Goal: Information Seeking & Learning: Learn about a topic

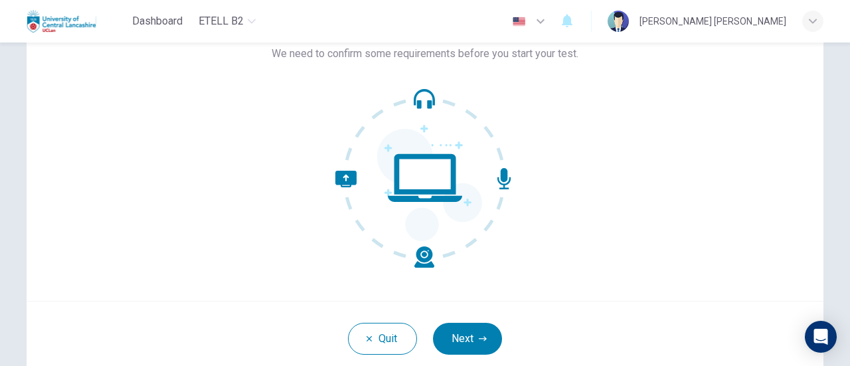
scroll to position [99, 0]
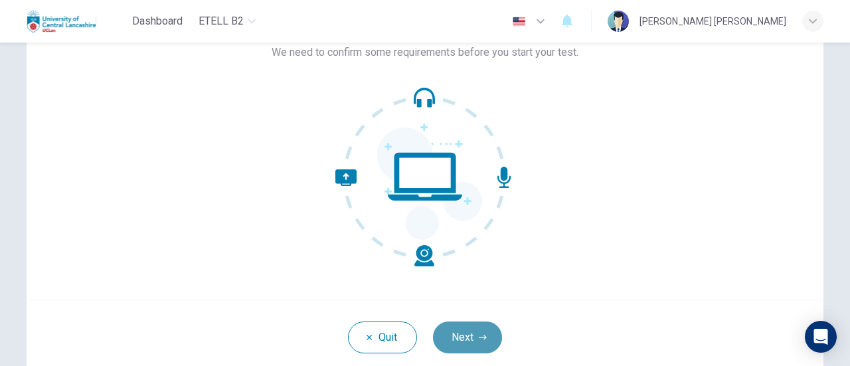
click at [461, 325] on button "Next" at bounding box center [467, 338] width 69 height 32
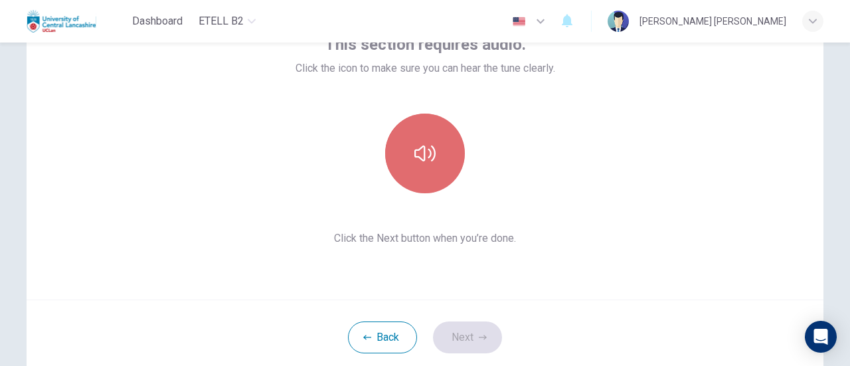
click at [428, 183] on button "button" at bounding box center [425, 154] width 80 height 80
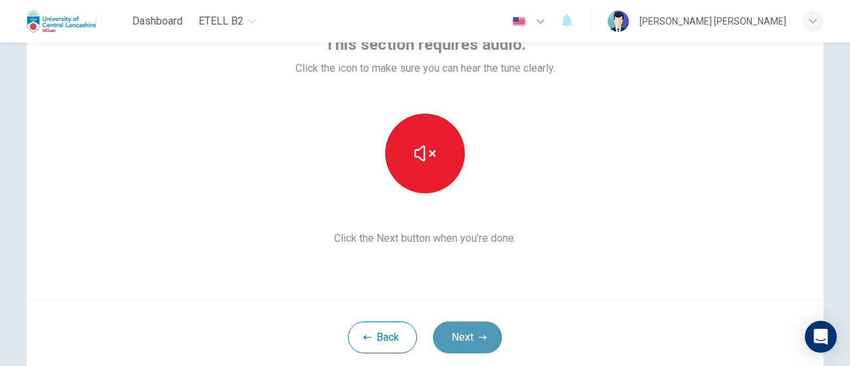
click at [469, 338] on button "Next" at bounding box center [467, 338] width 69 height 32
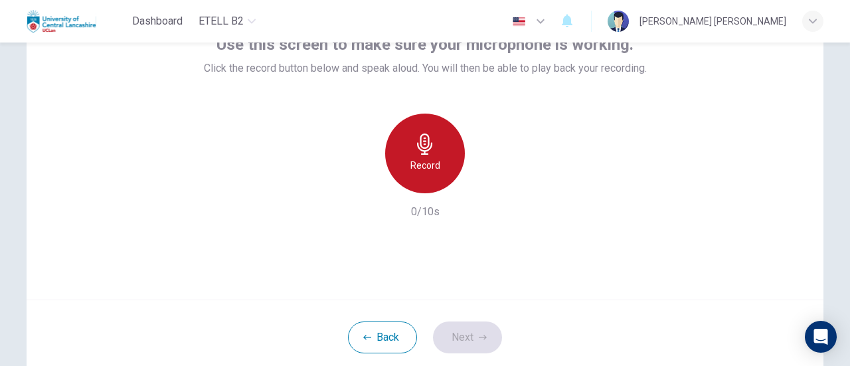
click at [404, 153] on div "Record" at bounding box center [425, 154] width 80 height 80
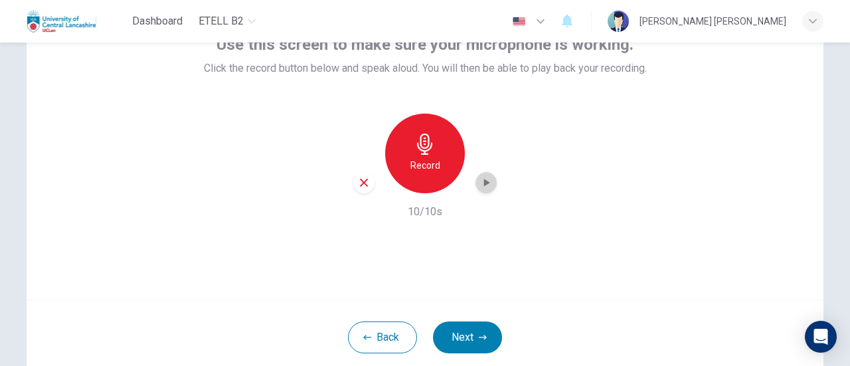
click at [487, 182] on icon "button" at bounding box center [486, 182] width 13 height 13
click at [465, 335] on button "Next" at bounding box center [467, 338] width 69 height 32
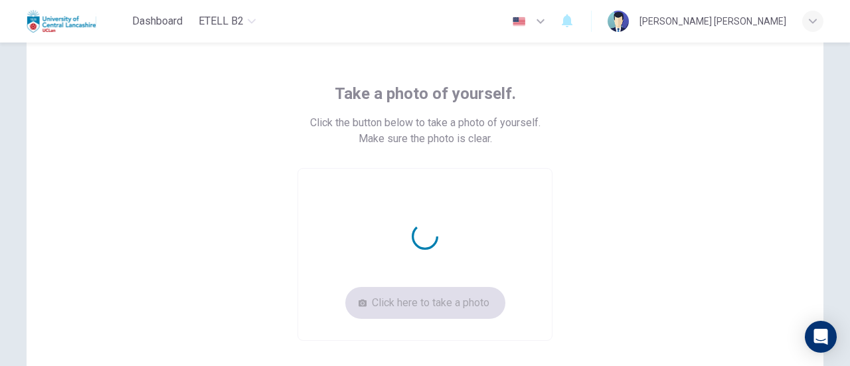
scroll to position [46, 0]
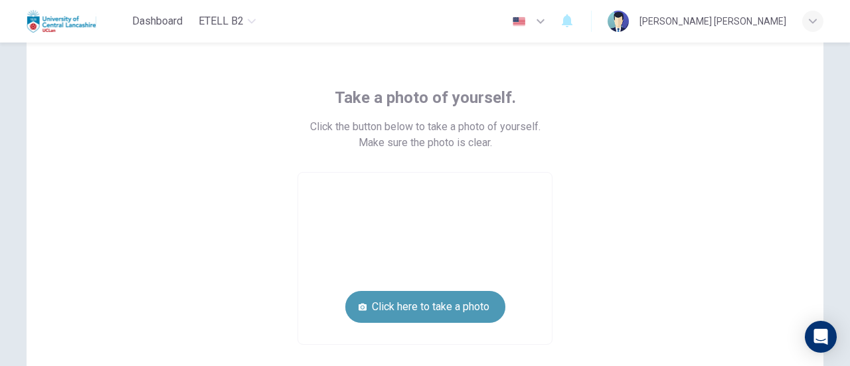
click at [440, 304] on button "Click here to take a photo" at bounding box center [425, 307] width 160 height 32
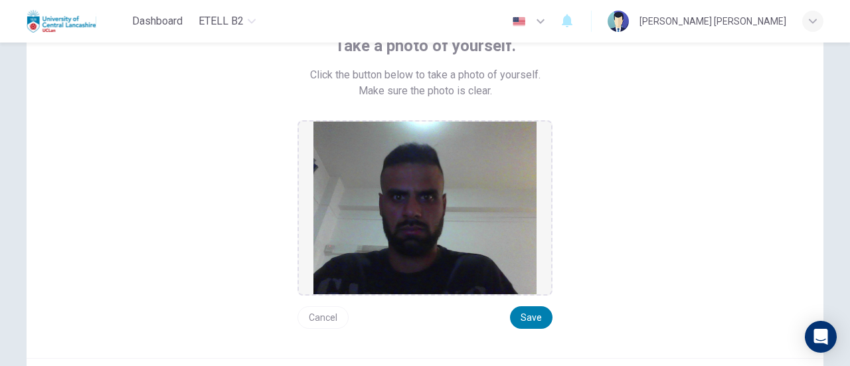
scroll to position [97, 0]
click at [334, 315] on button "Cancel" at bounding box center [323, 318] width 51 height 23
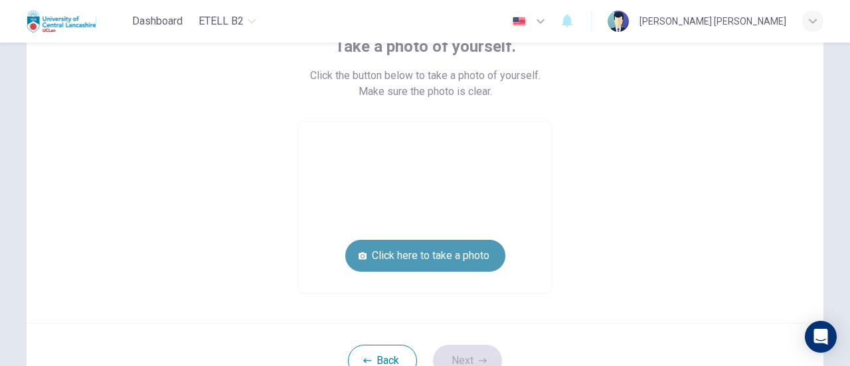
click at [432, 244] on button "Click here to take a photo" at bounding box center [425, 256] width 160 height 32
click at [415, 261] on button "Click here to take a photo" at bounding box center [425, 256] width 160 height 32
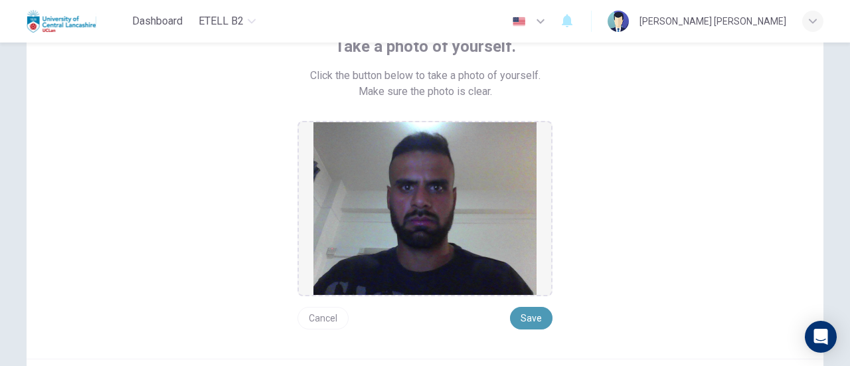
click at [533, 313] on button "Save" at bounding box center [531, 318] width 43 height 23
click at [528, 316] on button "Save" at bounding box center [531, 318] width 43 height 23
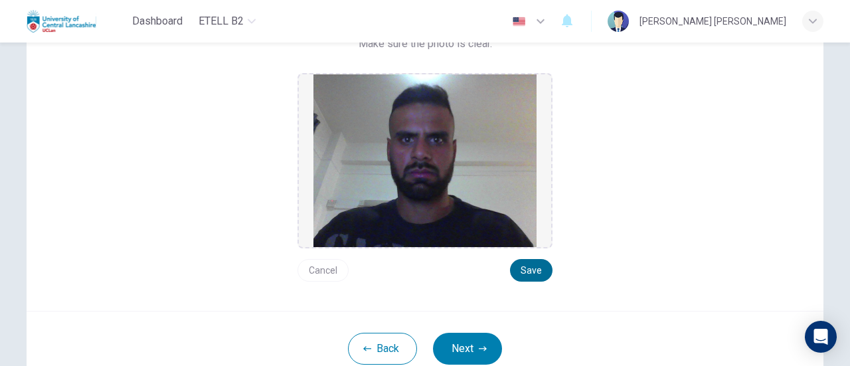
scroll to position [202, 0]
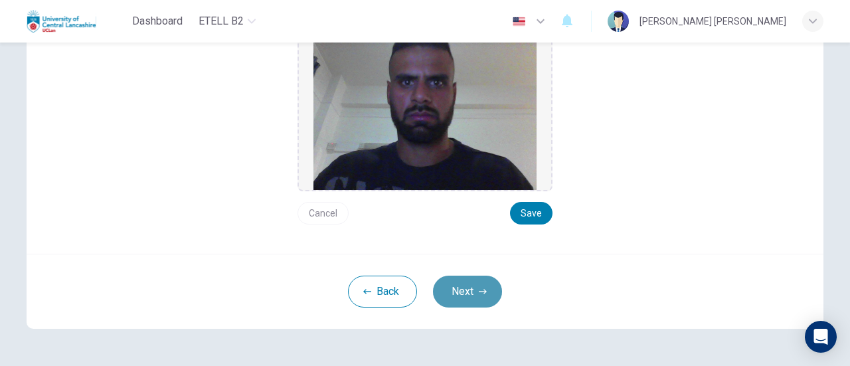
click at [450, 296] on button "Next" at bounding box center [467, 292] width 69 height 32
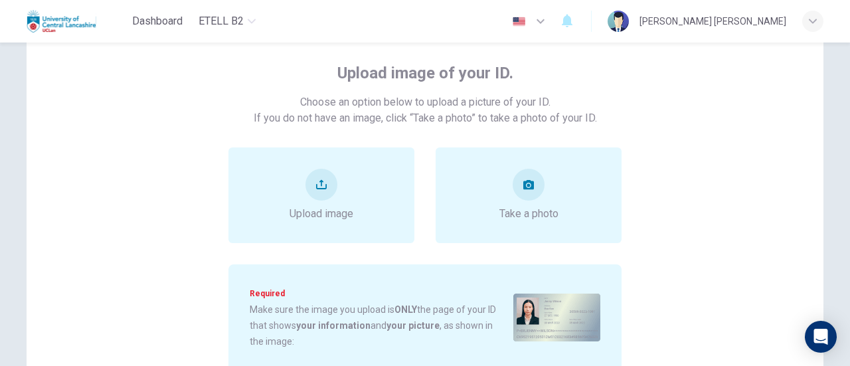
scroll to position [70, 0]
click at [533, 193] on button "take photo" at bounding box center [529, 185] width 32 height 32
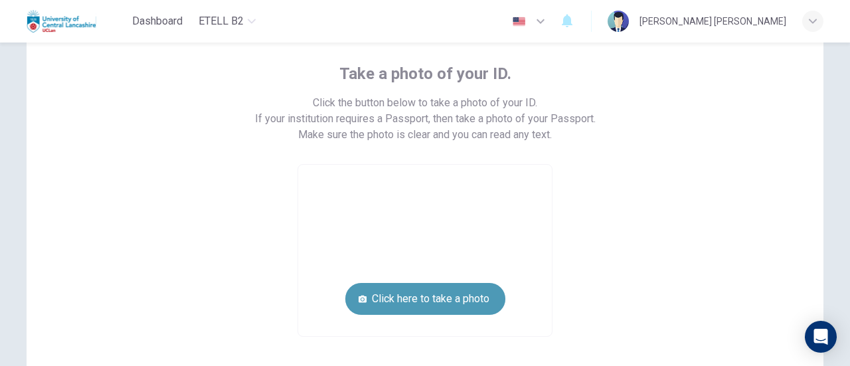
click at [435, 297] on button "Click here to take a photo" at bounding box center [425, 299] width 160 height 32
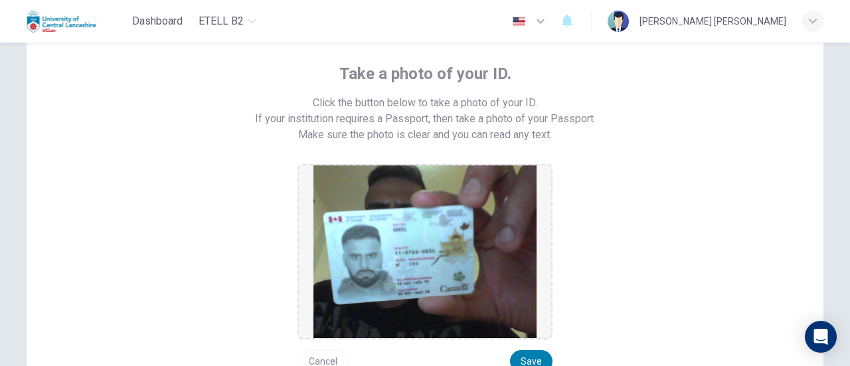
click at [333, 353] on button "Cancel" at bounding box center [323, 361] width 51 height 23
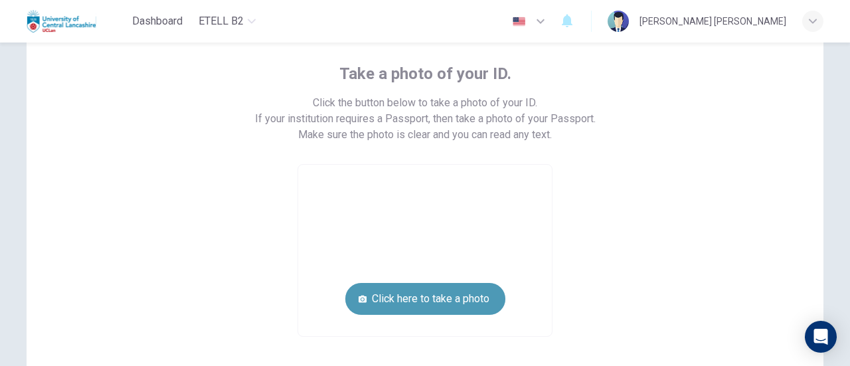
click at [421, 294] on button "Click here to take a photo" at bounding box center [425, 299] width 160 height 32
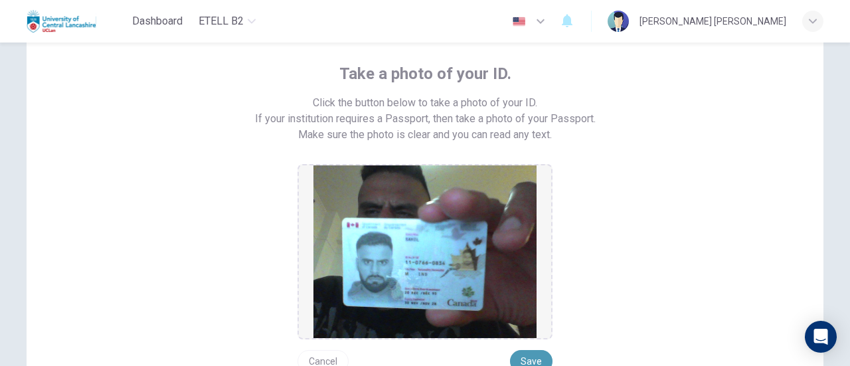
click at [525, 353] on button "Save" at bounding box center [531, 361] width 43 height 23
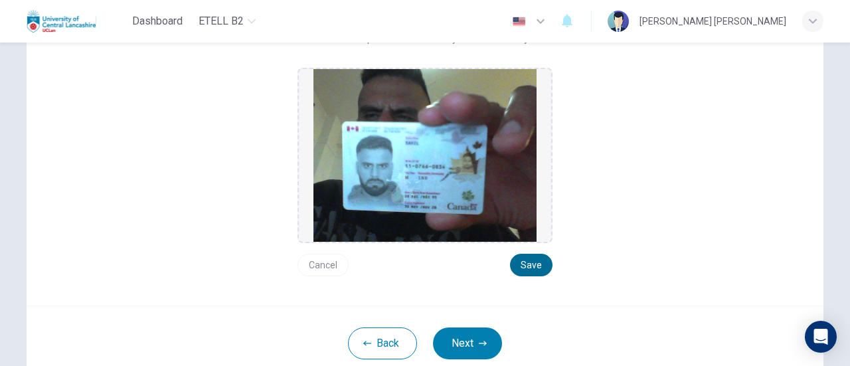
scroll to position [203, 0]
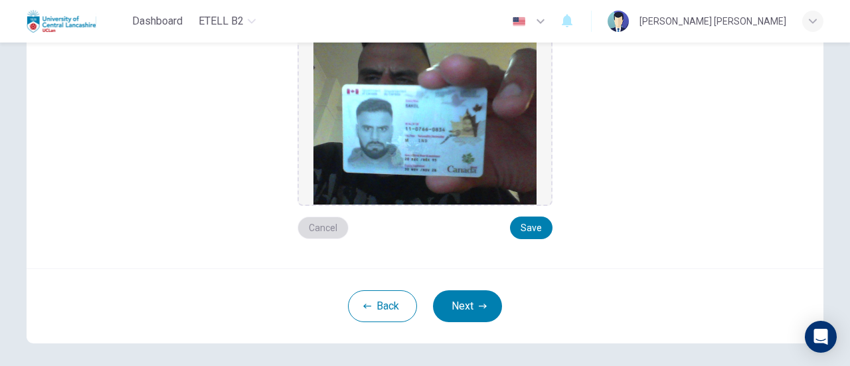
click at [314, 229] on button "Cancel" at bounding box center [323, 228] width 51 height 23
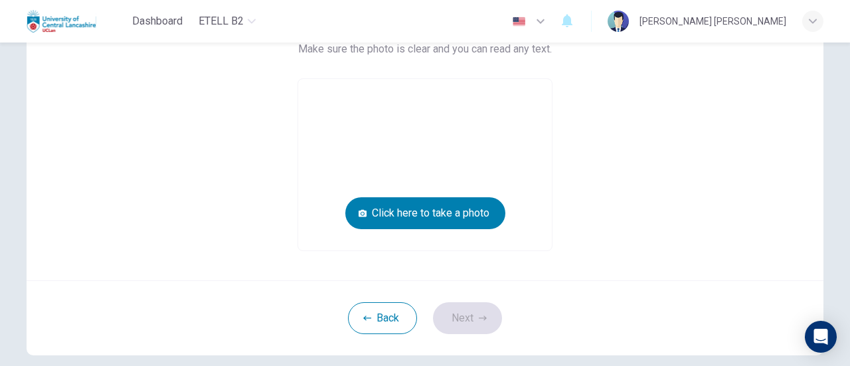
scroll to position [155, 0]
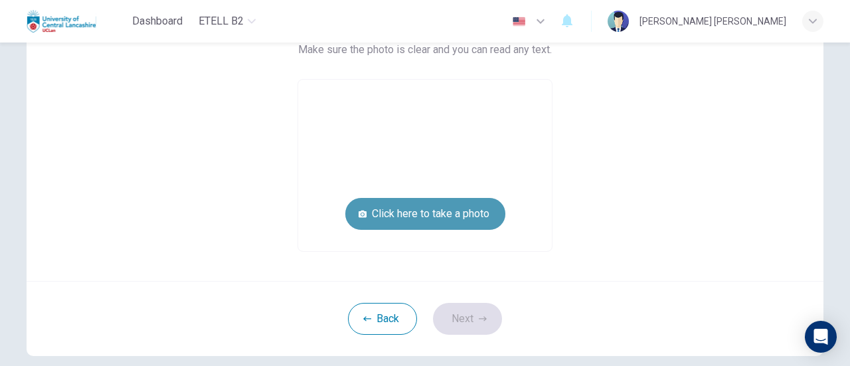
click at [420, 209] on button "Click here to take a photo" at bounding box center [425, 214] width 160 height 32
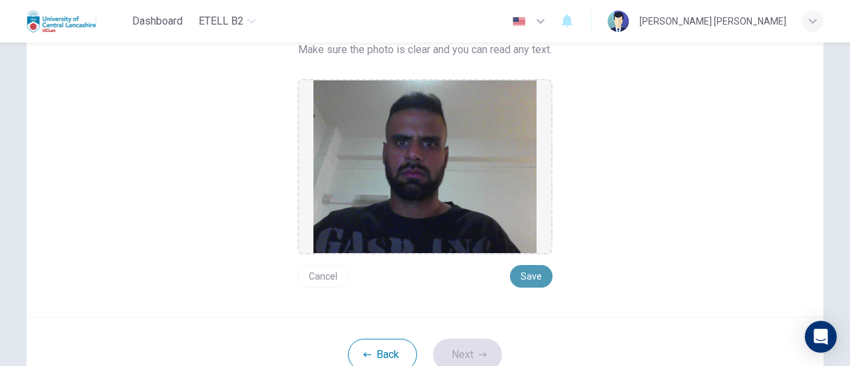
click at [520, 270] on button "Save" at bounding box center [531, 276] width 43 height 23
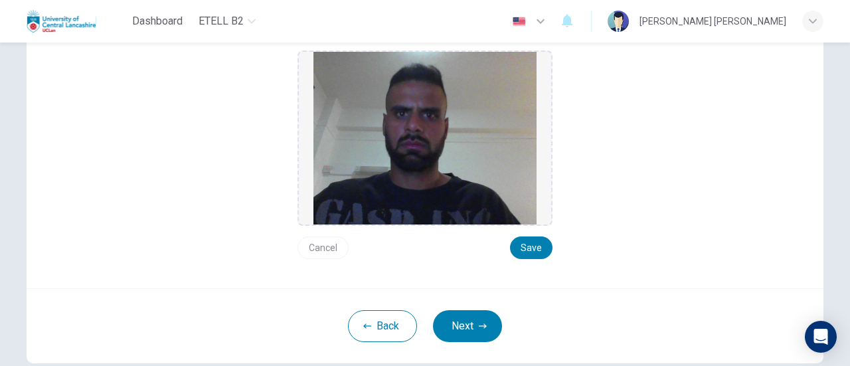
scroll to position [185, 0]
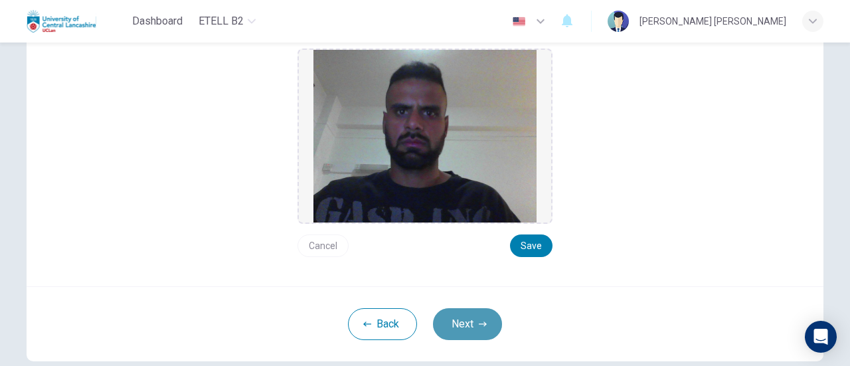
click at [487, 335] on button "Next" at bounding box center [467, 324] width 69 height 32
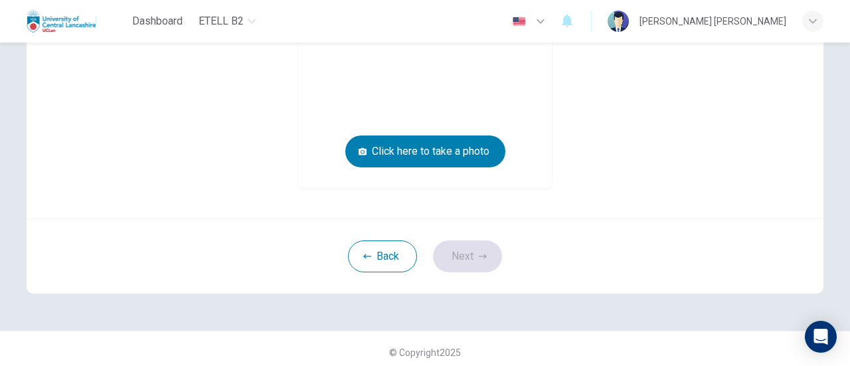
scroll to position [203, 0]
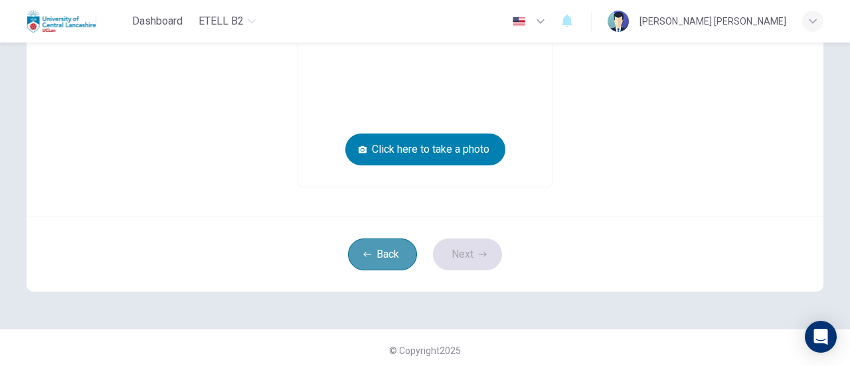
click at [393, 265] on button "Back" at bounding box center [382, 254] width 69 height 32
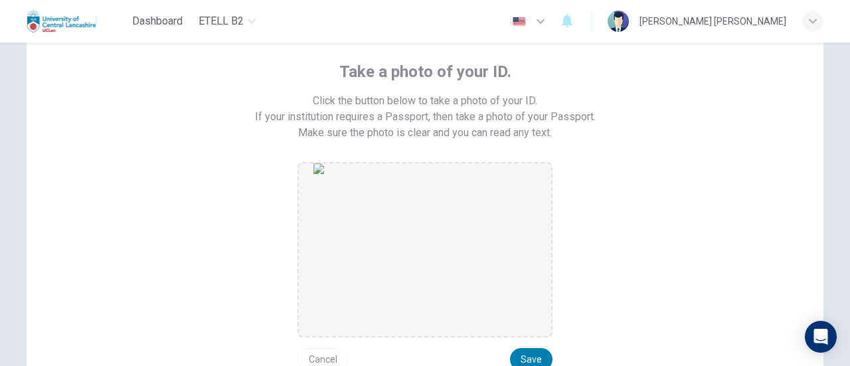
scroll to position [242, 0]
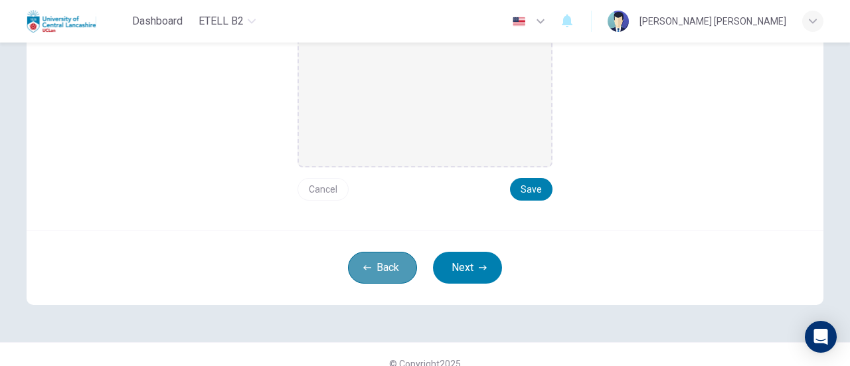
click at [387, 258] on button "Back" at bounding box center [382, 268] width 69 height 32
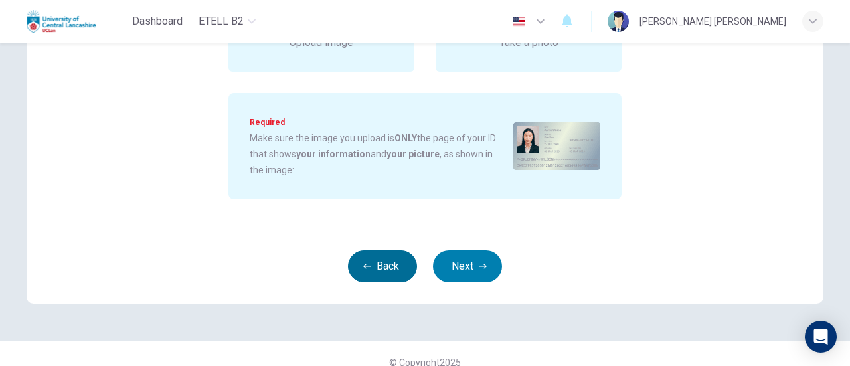
scroll to position [128, 0]
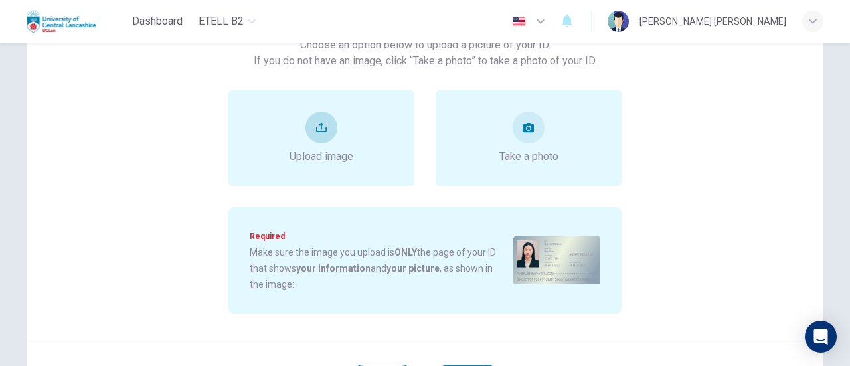
click at [342, 166] on div "Upload image" at bounding box center [322, 138] width 186 height 96
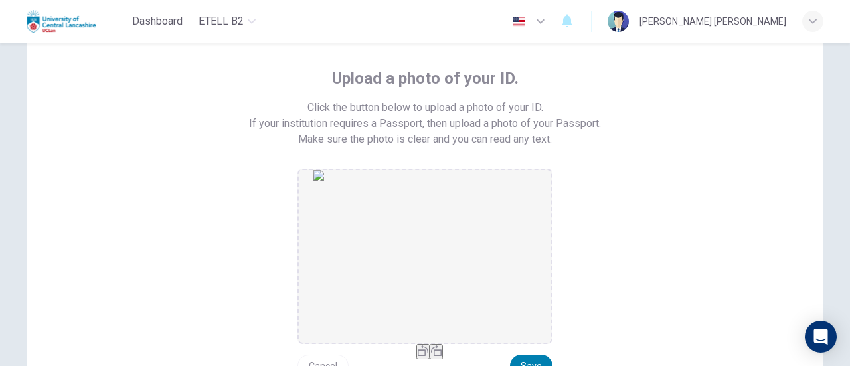
scroll to position [189, 0]
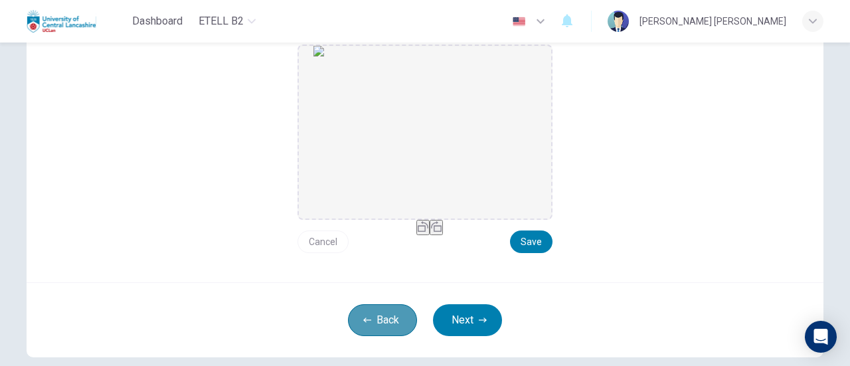
click at [386, 316] on button "Back" at bounding box center [382, 320] width 69 height 32
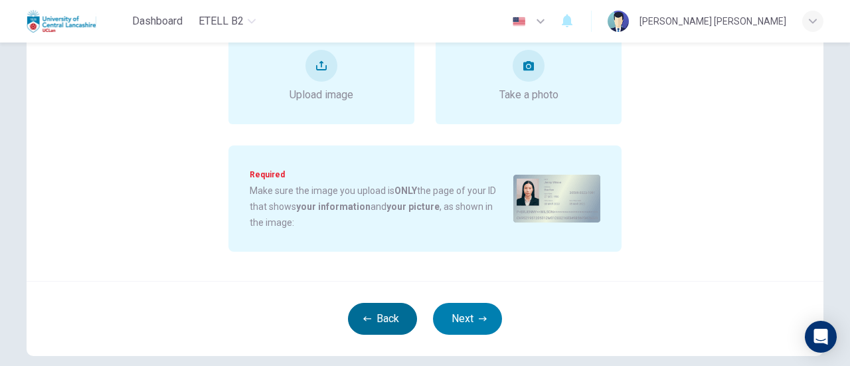
click at [386, 316] on button "Back" at bounding box center [382, 319] width 69 height 32
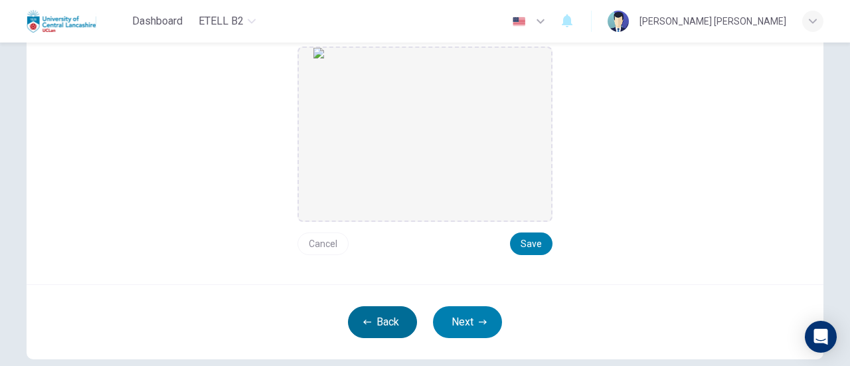
scroll to position [185, 0]
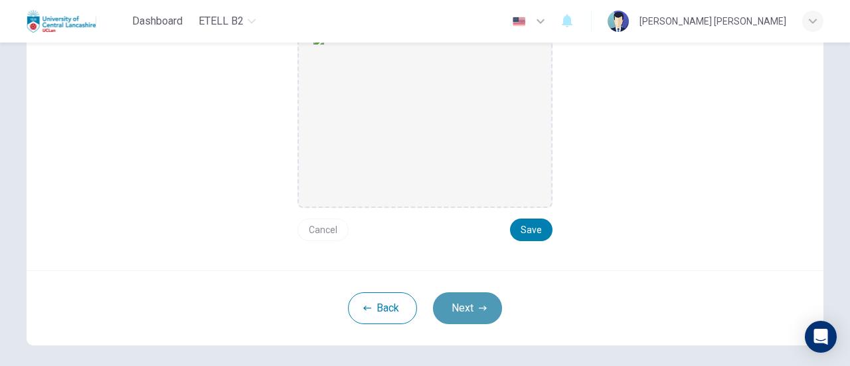
click at [457, 319] on button "Next" at bounding box center [467, 308] width 69 height 32
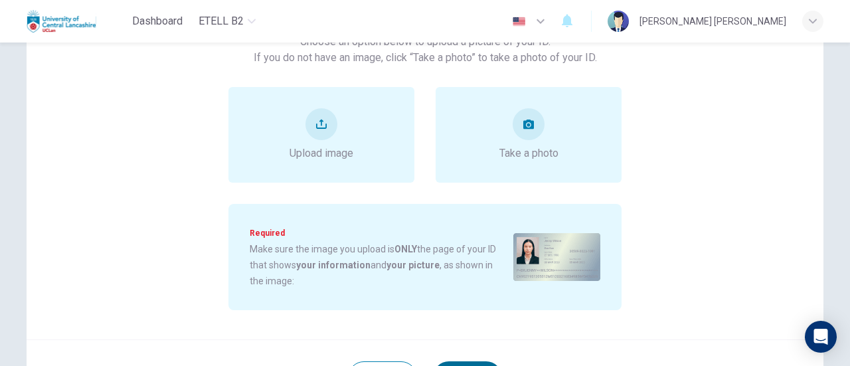
scroll to position [130, 0]
click at [340, 128] on div "Upload image" at bounding box center [322, 135] width 64 height 53
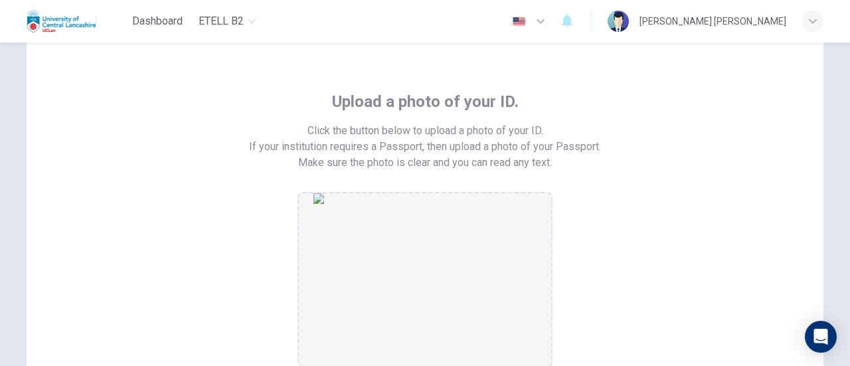
scroll to position [41, 0]
click at [400, 252] on img "drag and drop area" at bounding box center [425, 280] width 223 height 173
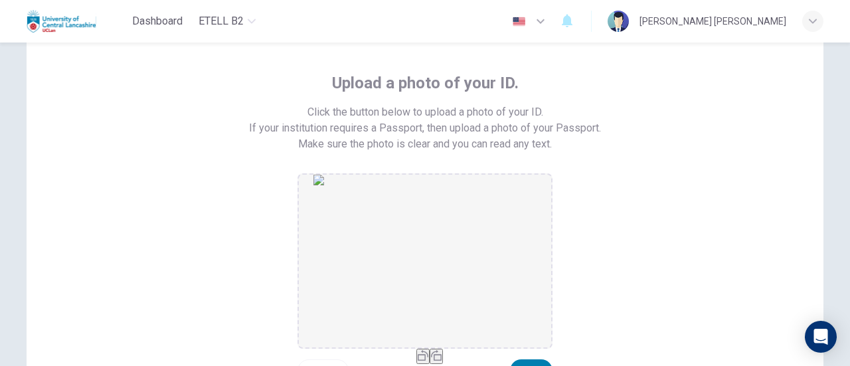
scroll to position [157, 0]
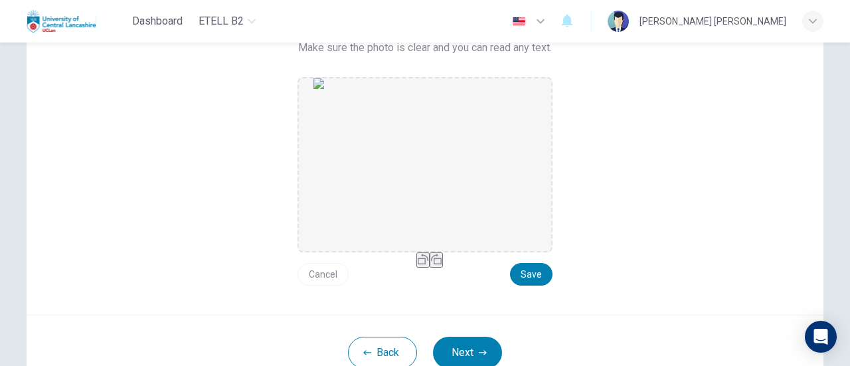
click at [446, 209] on img "drag and drop area" at bounding box center [425, 164] width 223 height 173
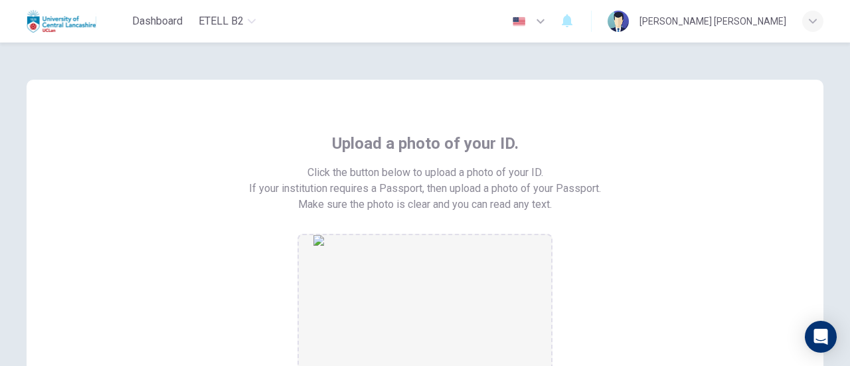
scroll to position [112, 0]
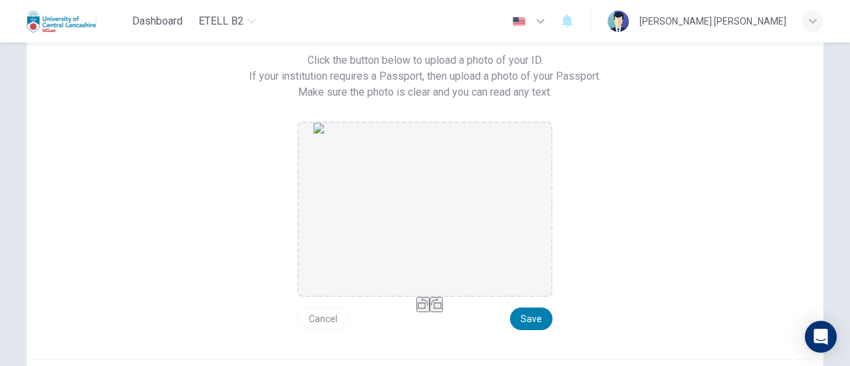
click at [480, 245] on img "drag and drop area" at bounding box center [425, 209] width 223 height 173
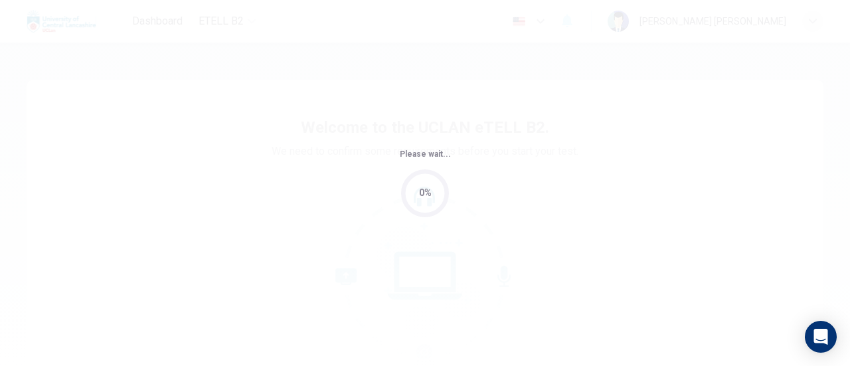
click at [397, 220] on div "Please wait... 0%" at bounding box center [425, 183] width 850 height 366
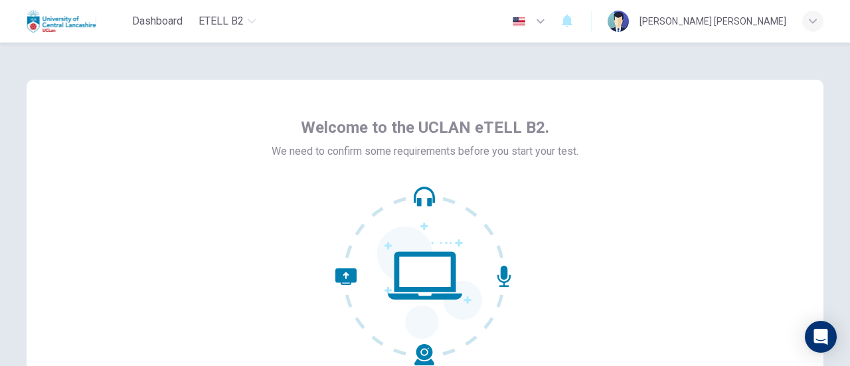
scroll to position [136, 0]
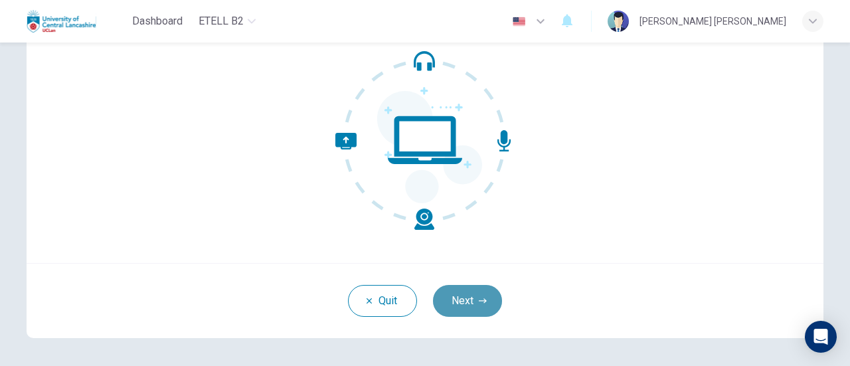
click at [454, 300] on button "Next" at bounding box center [467, 301] width 69 height 32
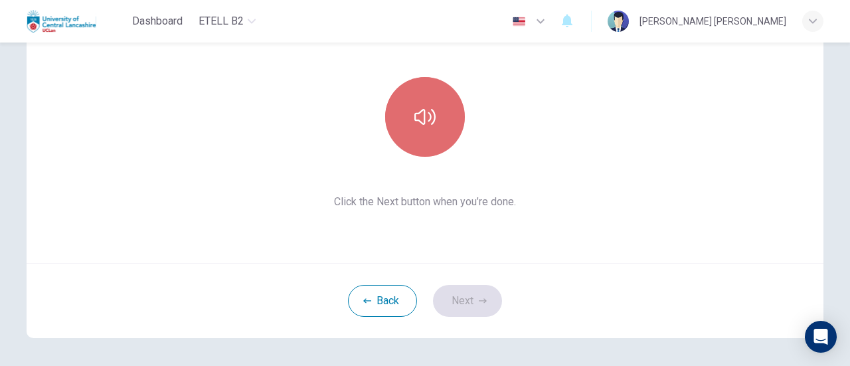
click at [442, 132] on button "button" at bounding box center [425, 117] width 80 height 80
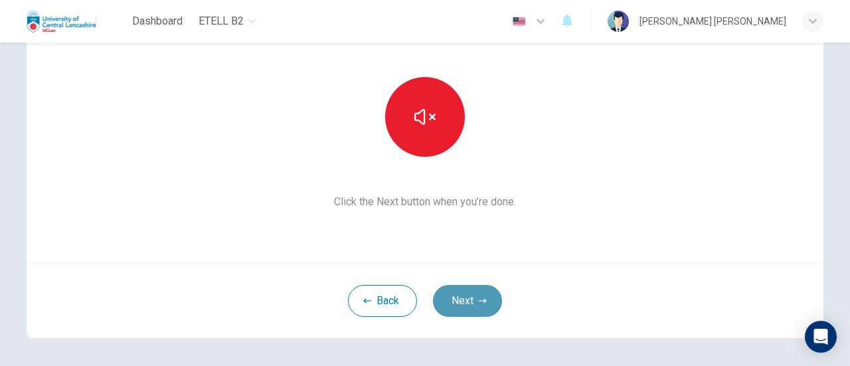
click at [479, 298] on icon "button" at bounding box center [483, 301] width 8 height 8
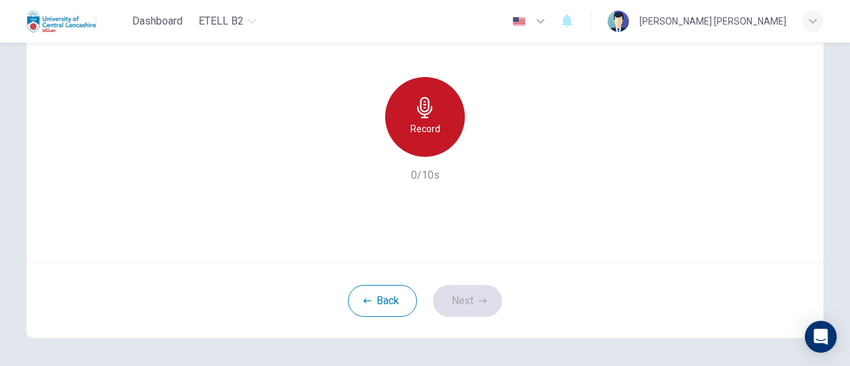
click at [411, 130] on h6 "Record" at bounding box center [426, 129] width 30 height 16
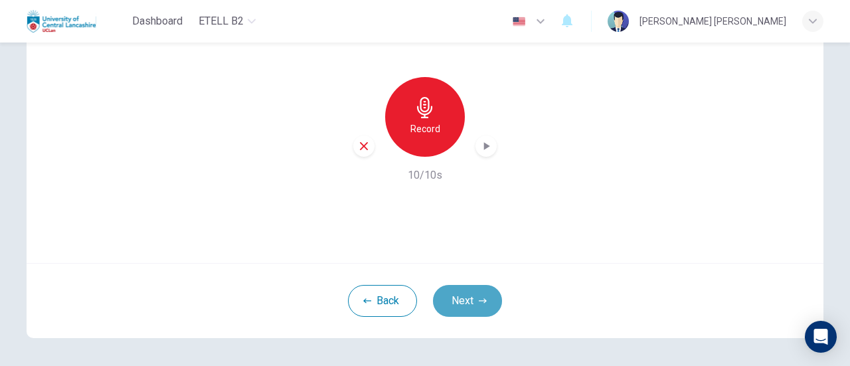
click at [482, 290] on button "Next" at bounding box center [467, 301] width 69 height 32
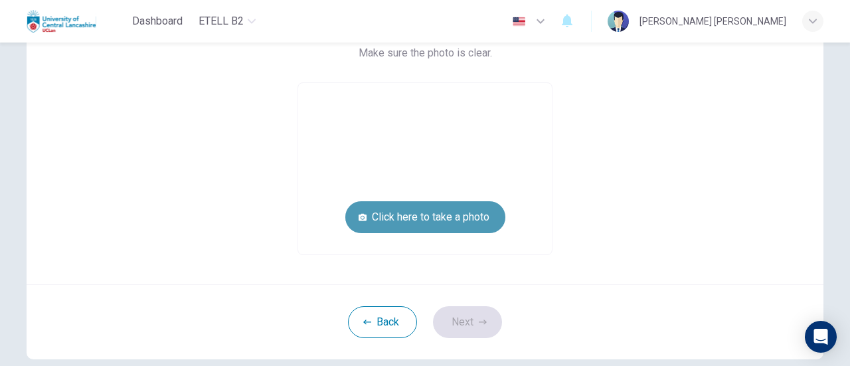
click at [449, 204] on button "Click here to take a photo" at bounding box center [425, 217] width 160 height 32
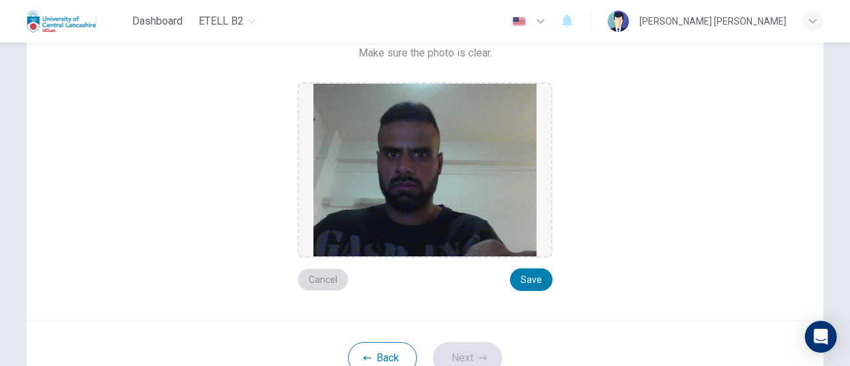
click at [325, 280] on button "Cancel" at bounding box center [323, 279] width 51 height 23
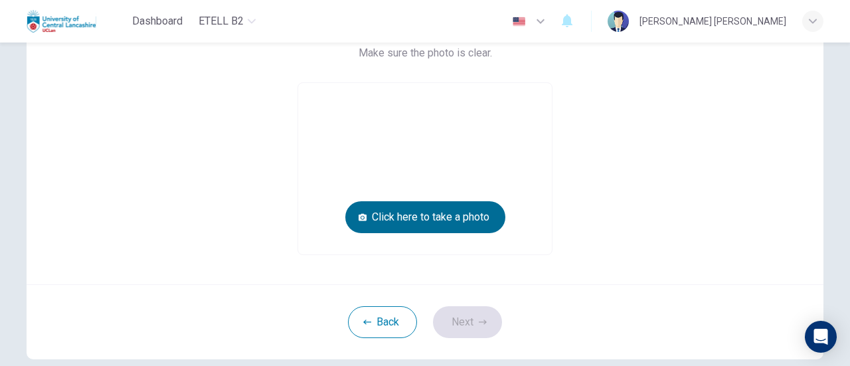
click at [415, 223] on button "Click here to take a photo" at bounding box center [425, 217] width 160 height 32
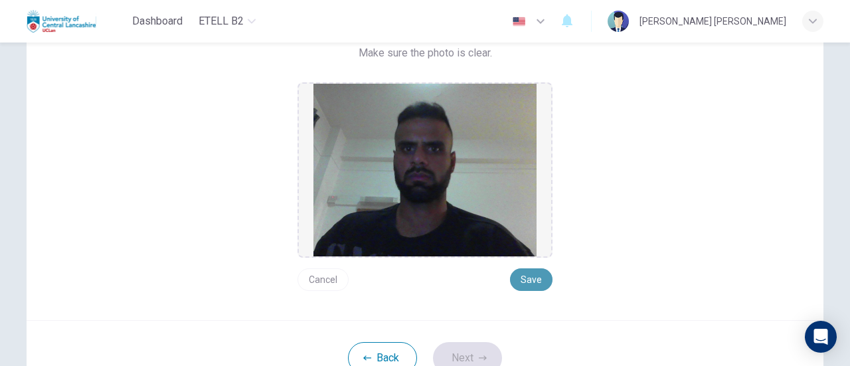
click at [539, 280] on button "Save" at bounding box center [531, 279] width 43 height 23
click at [496, 354] on button "Next" at bounding box center [467, 358] width 69 height 32
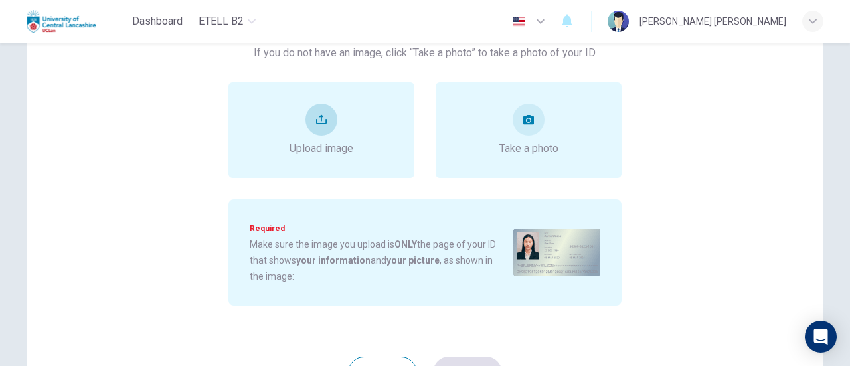
click at [357, 110] on div "Upload image" at bounding box center [322, 130] width 186 height 96
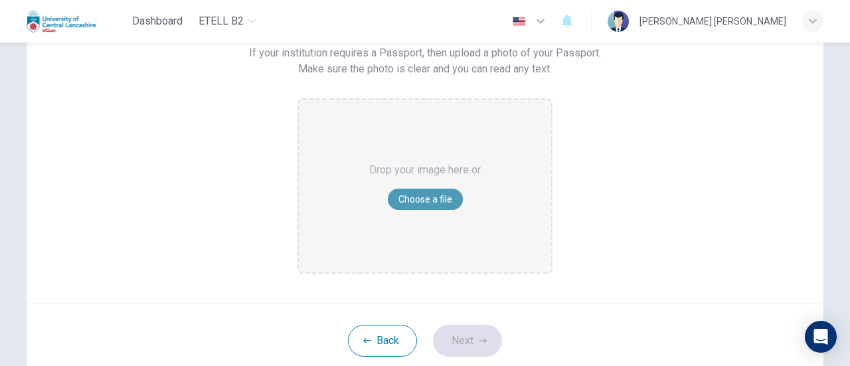
click at [425, 200] on button "Choose a file" at bounding box center [425, 199] width 75 height 21
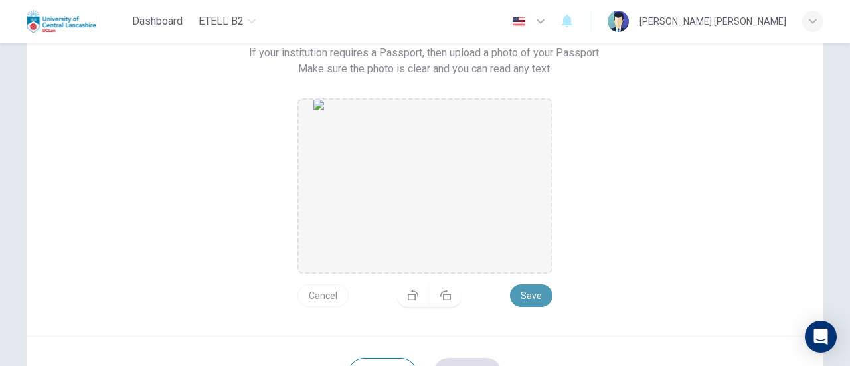
click at [529, 288] on button "Save" at bounding box center [531, 295] width 43 height 23
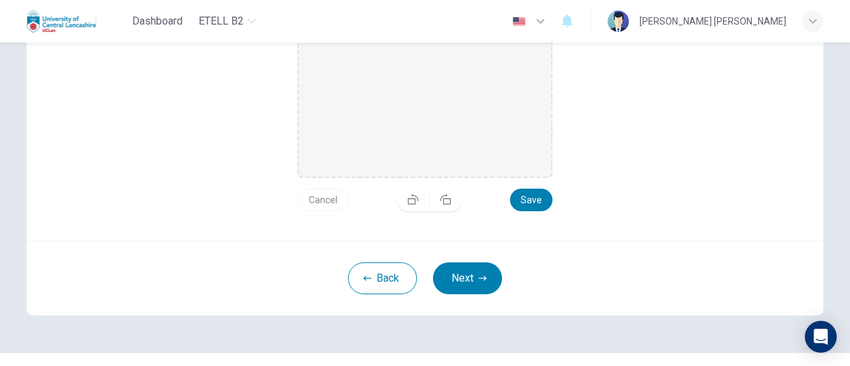
click at [321, 191] on button "Cancel" at bounding box center [323, 200] width 51 height 23
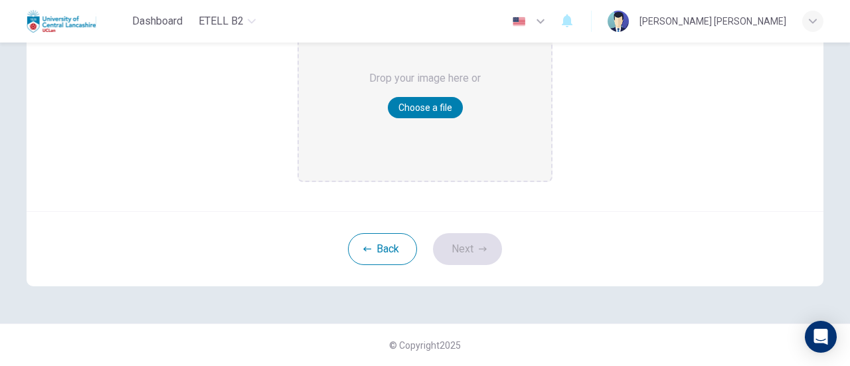
scroll to position [227, 0]
click at [418, 103] on button "Choose a file" at bounding box center [425, 108] width 75 height 21
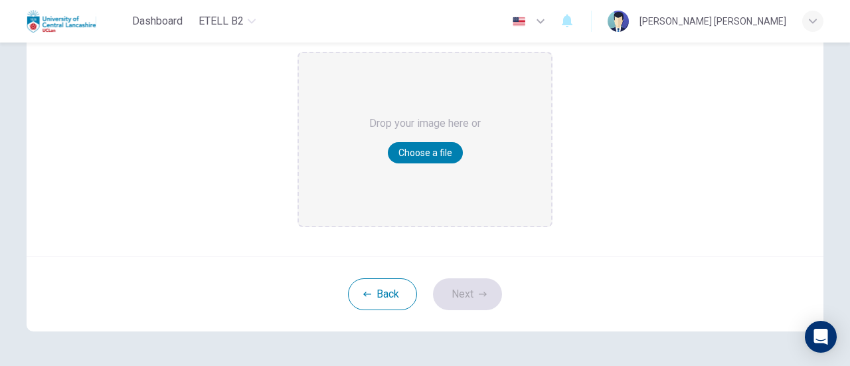
click at [417, 139] on div "Drop your image here or Choose a file" at bounding box center [425, 139] width 112 height 173
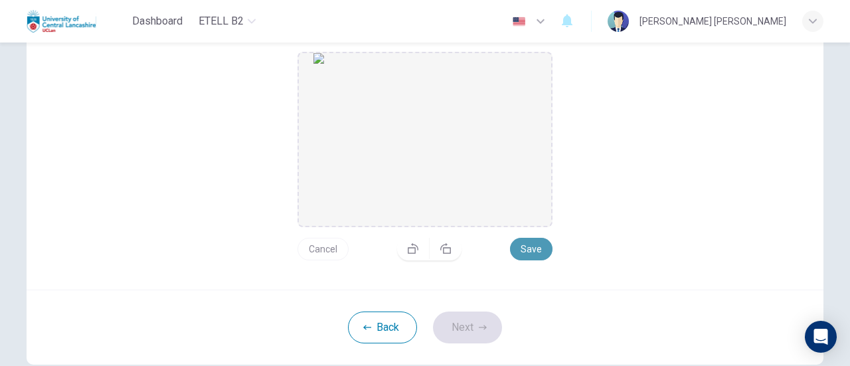
click at [521, 251] on button "Save" at bounding box center [531, 249] width 43 height 23
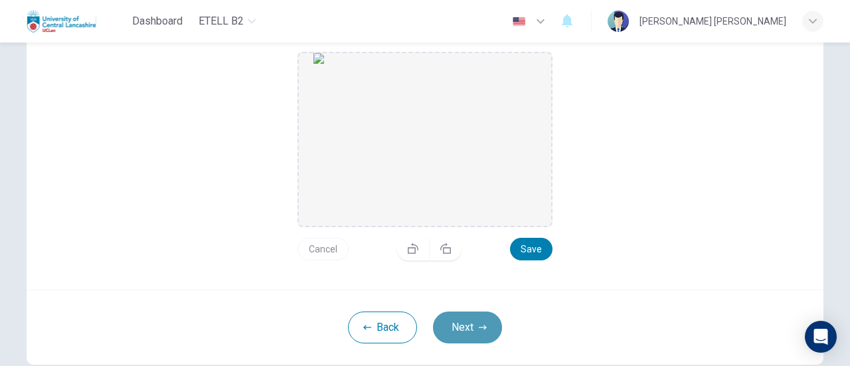
click at [483, 331] on button "Next" at bounding box center [467, 328] width 69 height 32
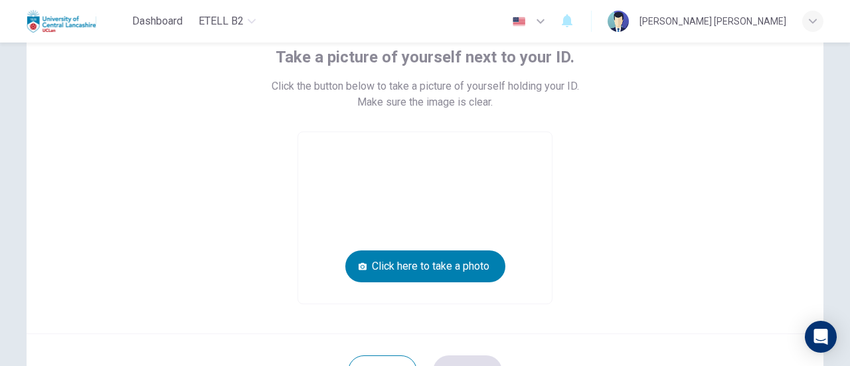
scroll to position [84, 0]
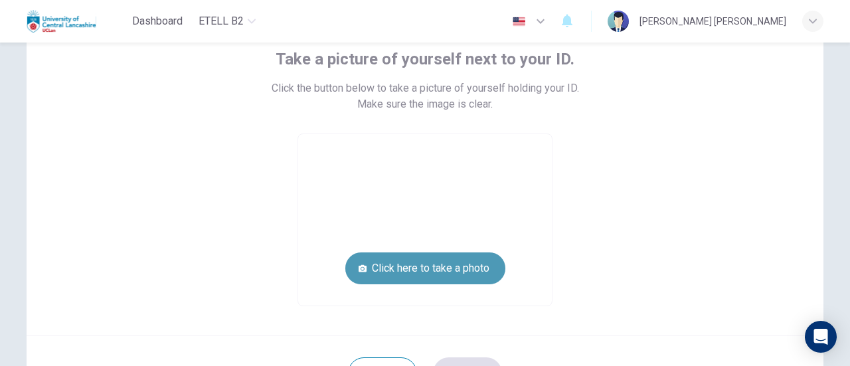
click at [460, 278] on button "Click here to take a photo" at bounding box center [425, 268] width 160 height 32
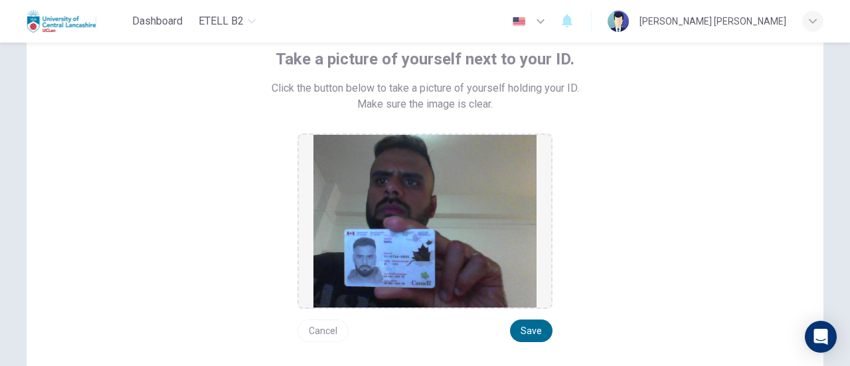
click at [519, 339] on button "Save" at bounding box center [531, 331] width 43 height 23
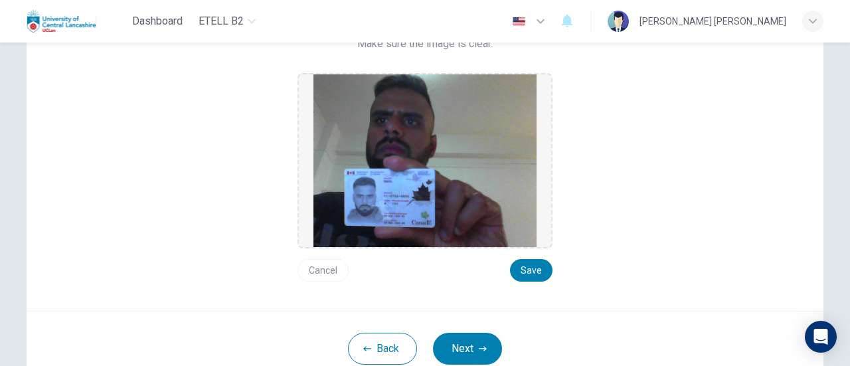
scroll to position [161, 0]
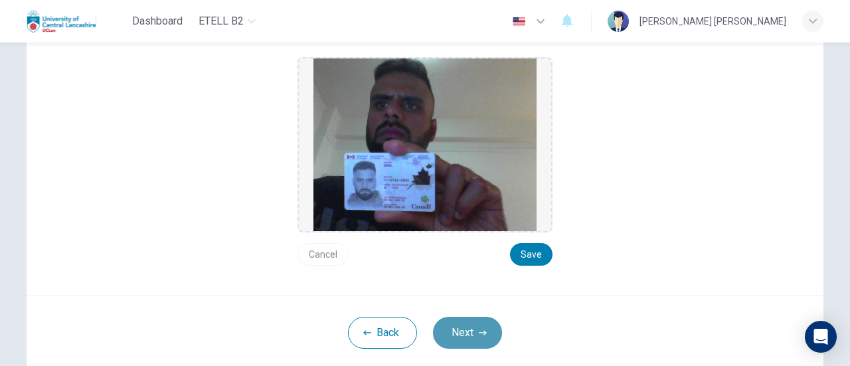
click at [489, 327] on button "Next" at bounding box center [467, 333] width 69 height 32
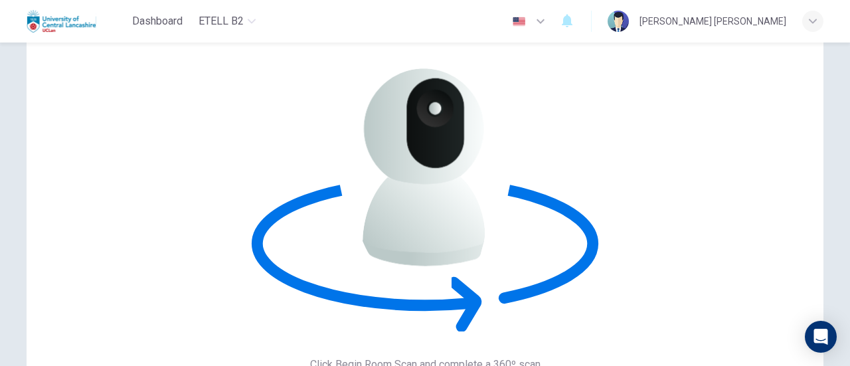
scroll to position [24, 0]
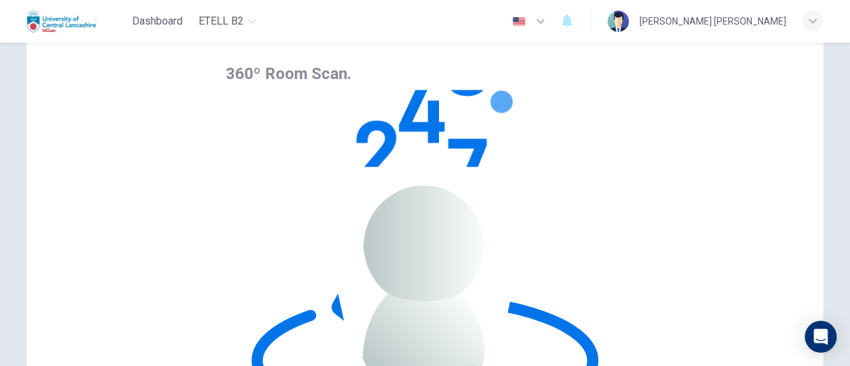
scroll to position [96, 0]
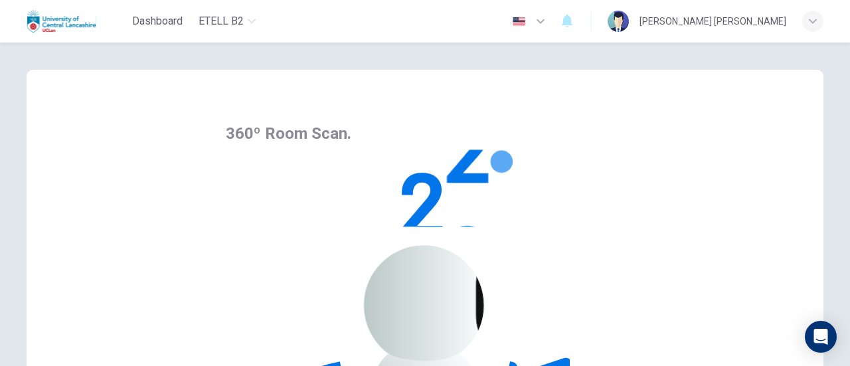
scroll to position [3, 0]
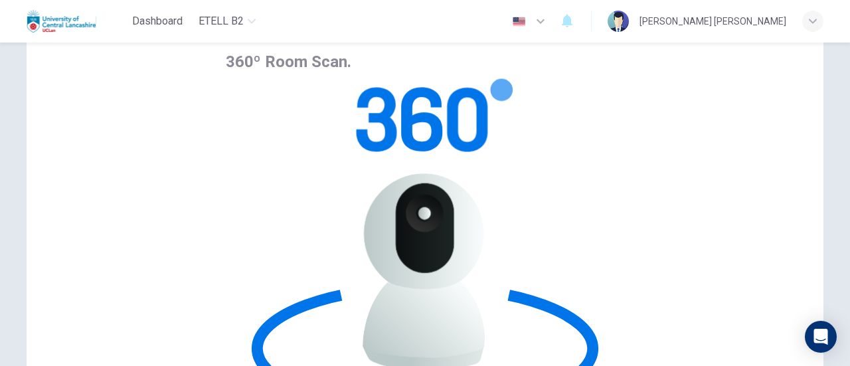
scroll to position [82, 0]
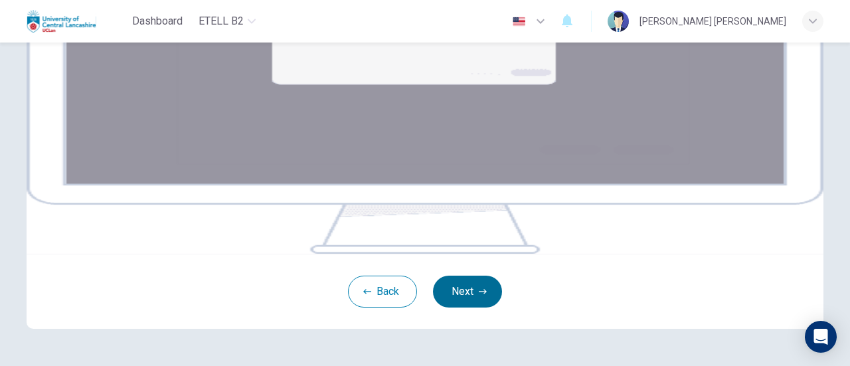
scroll to position [309, 0]
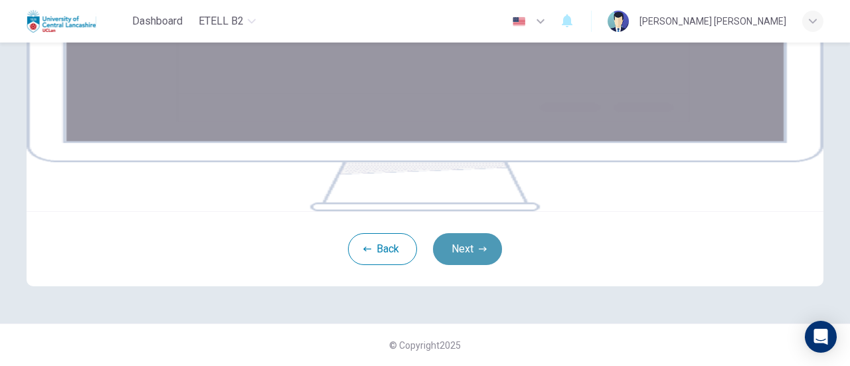
click at [466, 265] on button "Next" at bounding box center [467, 249] width 69 height 32
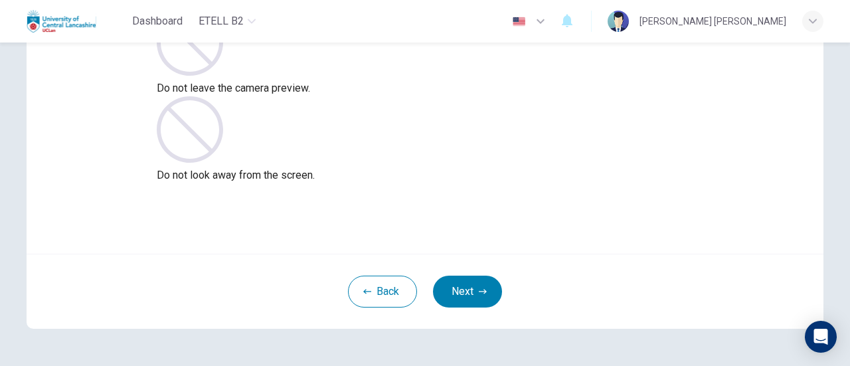
scroll to position [184, 0]
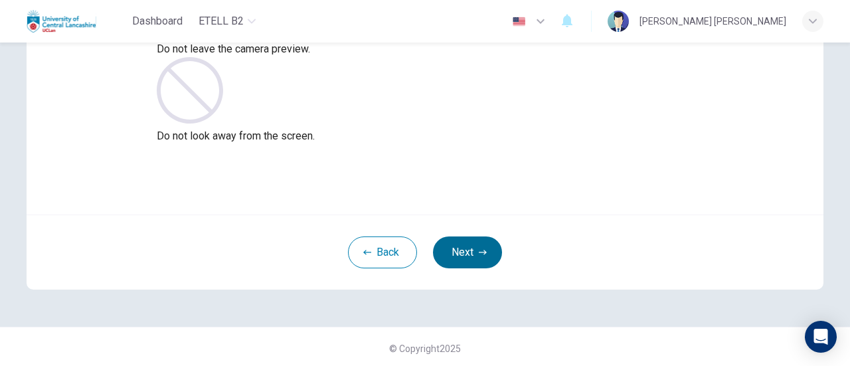
click at [473, 247] on button "Next" at bounding box center [467, 252] width 69 height 32
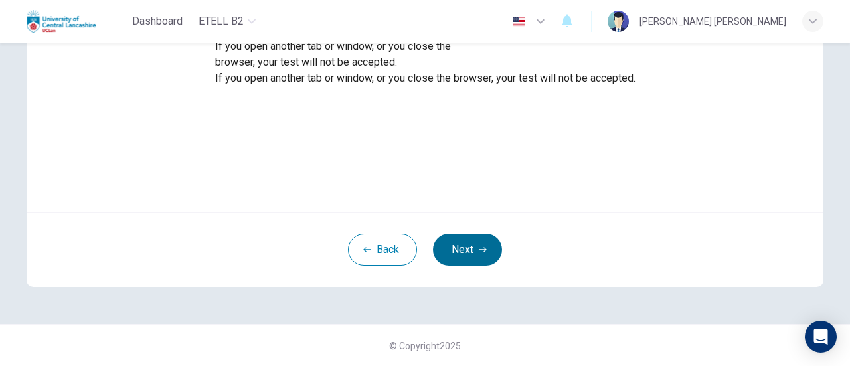
scroll to position [185, 0]
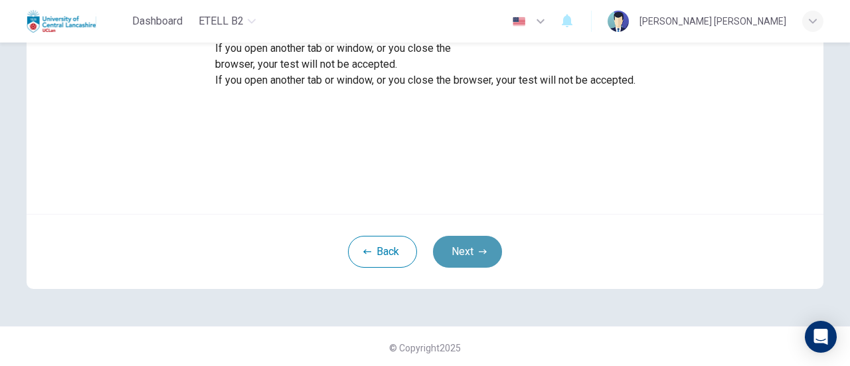
click at [473, 243] on button "Next" at bounding box center [467, 252] width 69 height 32
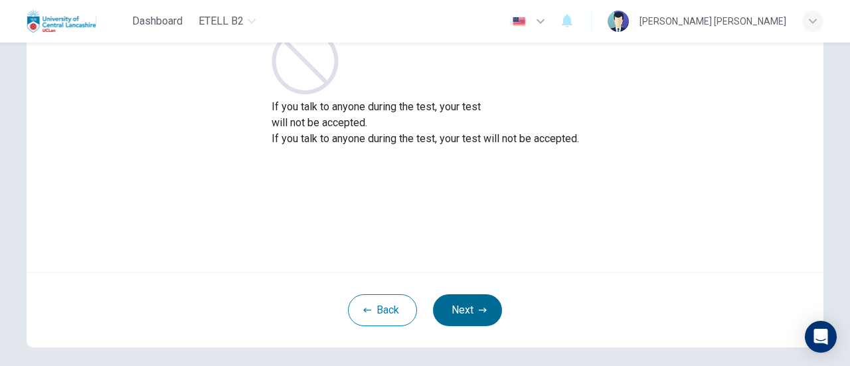
scroll to position [158, 0]
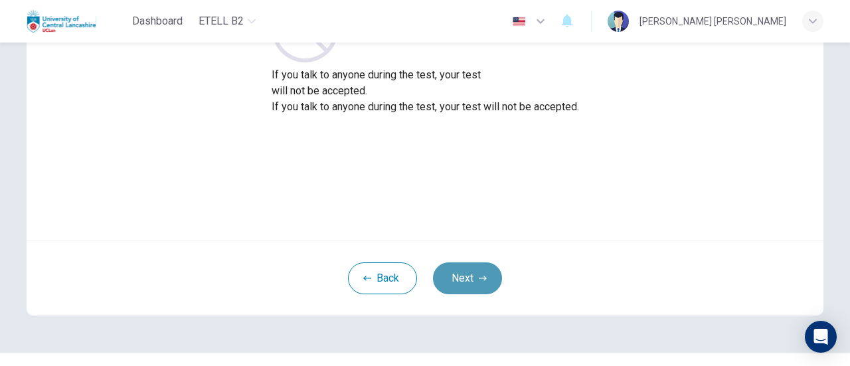
click at [479, 280] on icon "button" at bounding box center [483, 278] width 8 height 8
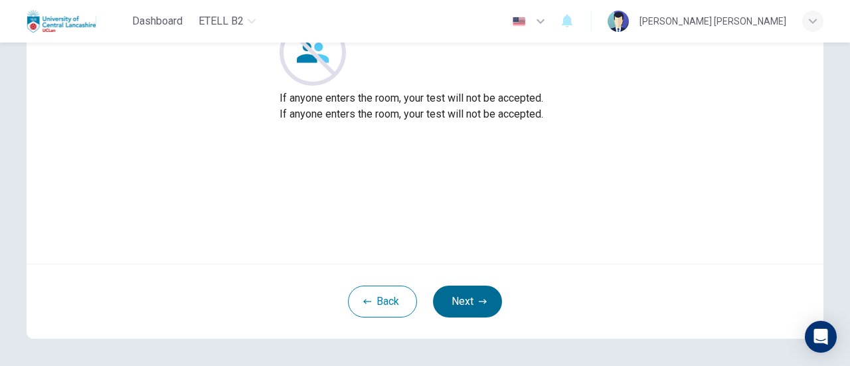
scroll to position [187, 0]
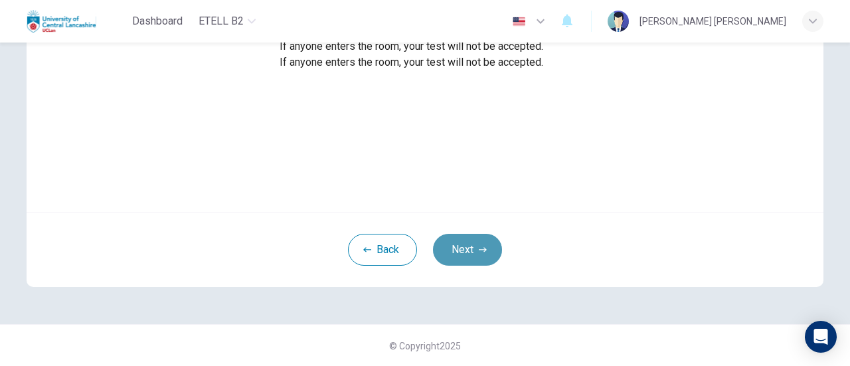
click at [466, 256] on button "Next" at bounding box center [467, 250] width 69 height 32
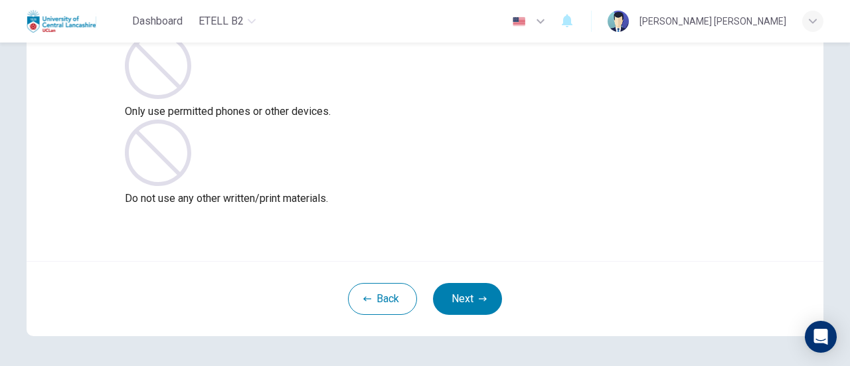
scroll to position [138, 0]
click at [470, 301] on button "Next" at bounding box center [467, 298] width 69 height 32
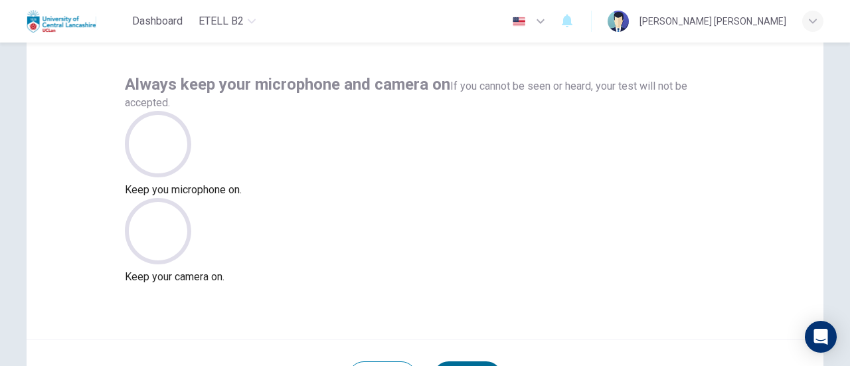
scroll to position [102, 0]
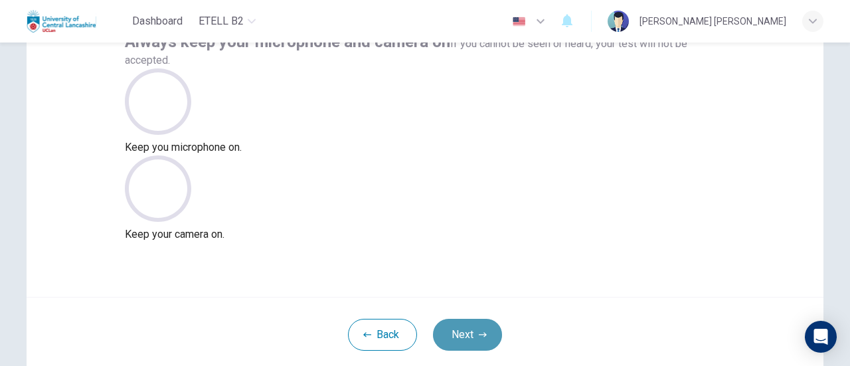
click at [468, 331] on button "Next" at bounding box center [467, 335] width 69 height 32
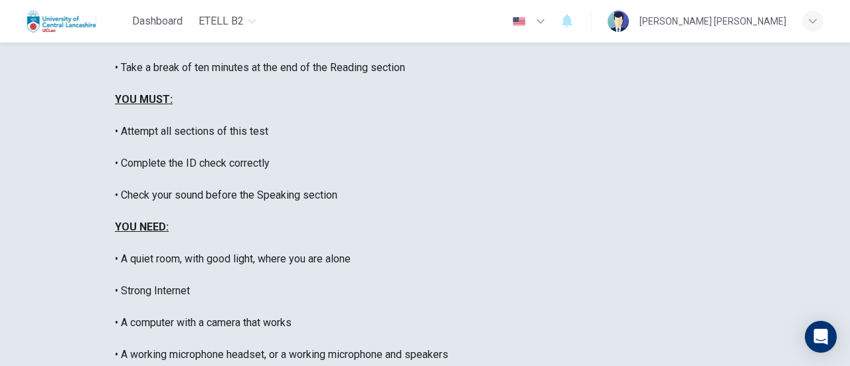
scroll to position [292, 0]
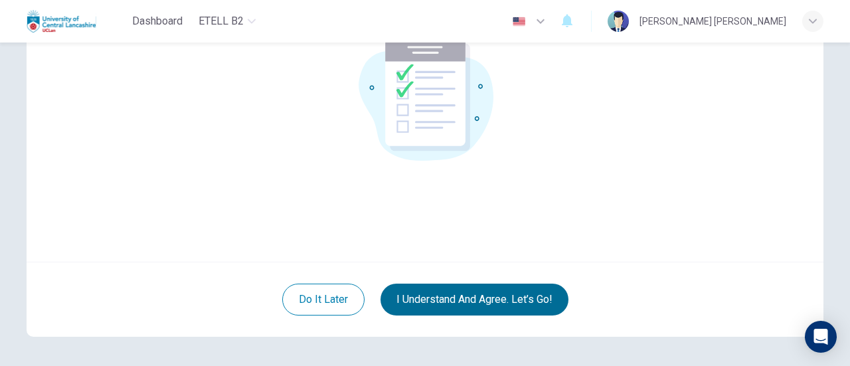
scroll to position [187, 0]
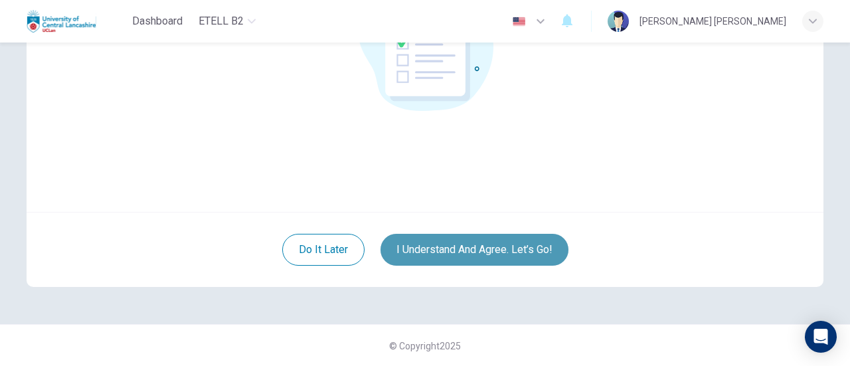
click at [462, 248] on button "I understand and agree. Let’s go!" at bounding box center [475, 250] width 188 height 32
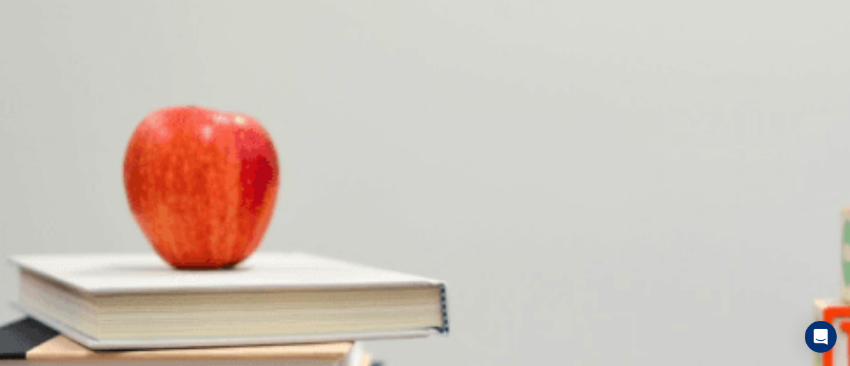
scroll to position [114, 0]
click at [447, 246] on body "This site uses cookies, as explained in our Privacy Policy . If you agree to th…" at bounding box center [425, 183] width 850 height 366
click at [447, 365] on div at bounding box center [425, 366] width 850 height 0
click at [437, 99] on body "This site uses cookies, as explained in our Privacy Policy . If you agree to th…" at bounding box center [425, 183] width 850 height 366
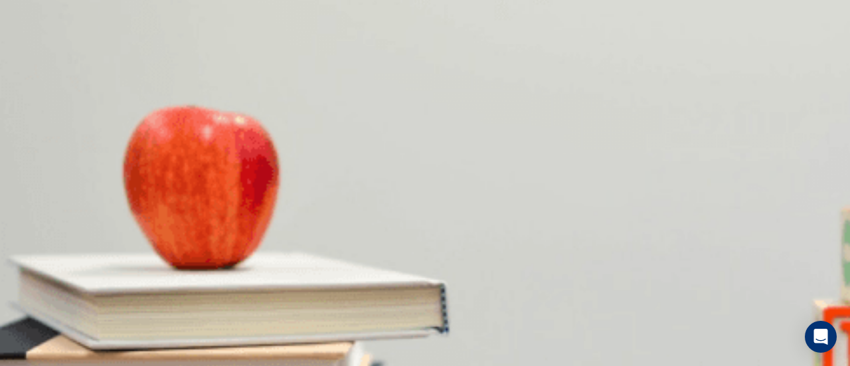
type input "**"
type input "*"
click at [448, 97] on body "This site uses cookies, as explained in our Privacy Policy . If you agree to th…" at bounding box center [425, 183] width 850 height 366
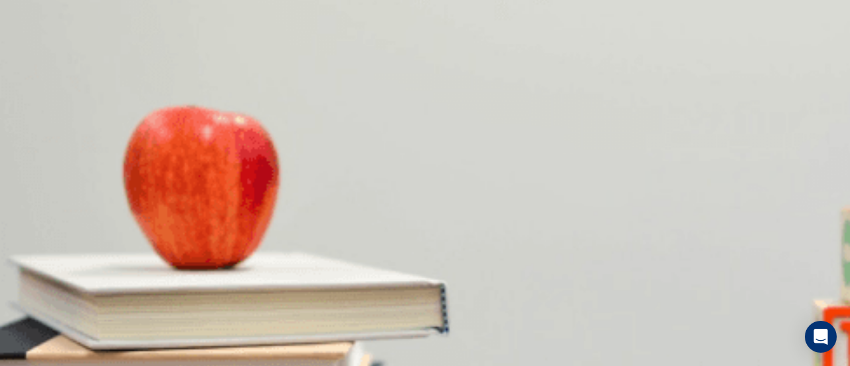
type input "**"
type input "*"
click at [433, 106] on body "This site uses cookies, as explained in our Privacy Policy . If you agree to th…" at bounding box center [425, 183] width 850 height 366
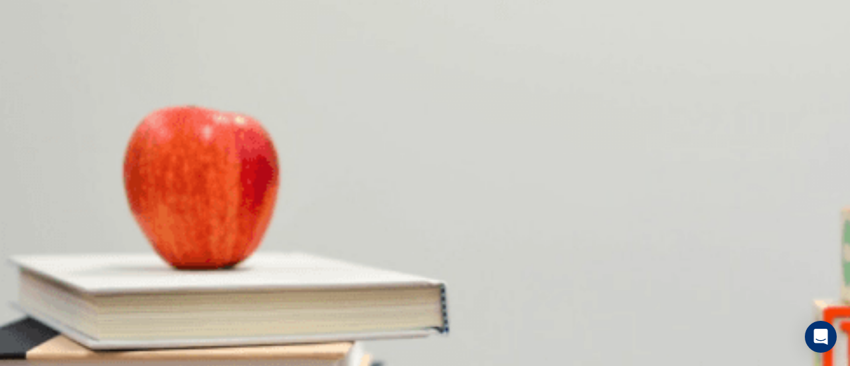
type input "**"
type input "*"
click at [433, 80] on body "This site uses cookies, as explained in our Privacy Policy . If you agree to th…" at bounding box center [425, 183] width 850 height 366
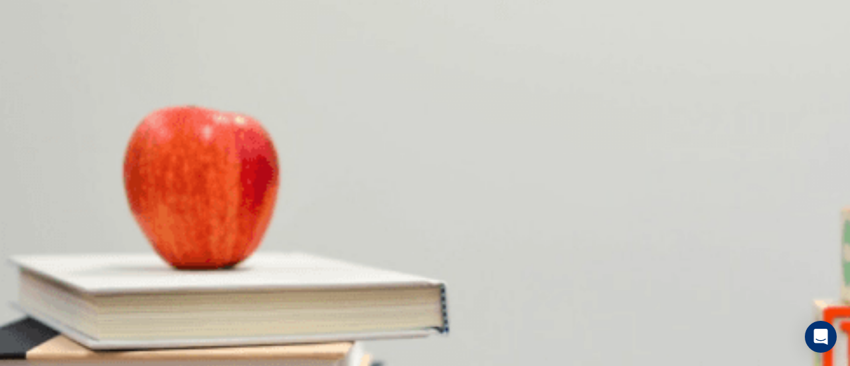
type input "**"
type input "*"
click at [430, 130] on body "This site uses cookies, as explained in our Privacy Policy . If you agree to th…" at bounding box center [425, 183] width 850 height 366
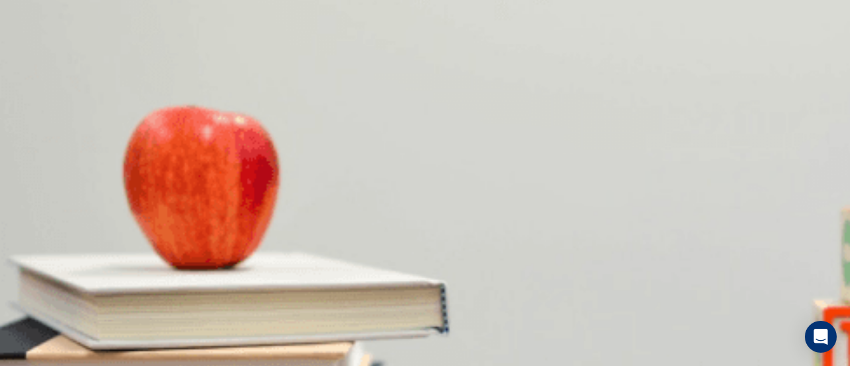
type input "**"
type input "*"
click at [433, 165] on body "This site uses cookies, as explained in our Privacy Policy . If you agree to th…" at bounding box center [425, 183] width 850 height 366
click at [433, 365] on div at bounding box center [425, 366] width 850 height 0
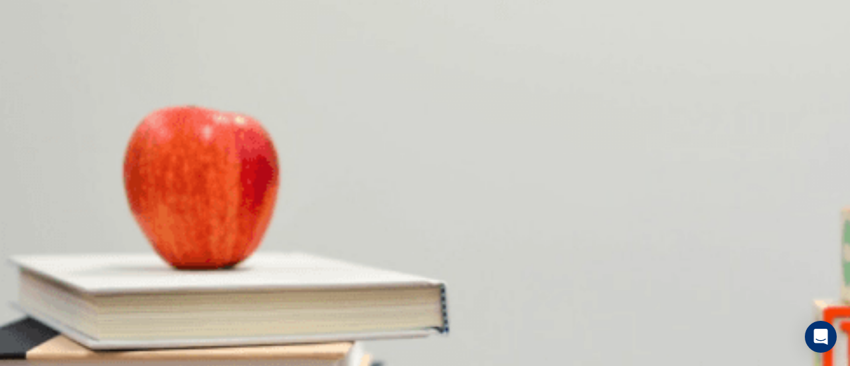
scroll to position [219, 0]
click at [430, 276] on body "This site uses cookies, as explained in our Privacy Policy . If you agree to th…" at bounding box center [425, 183] width 850 height 366
type input "**"
type input "*"
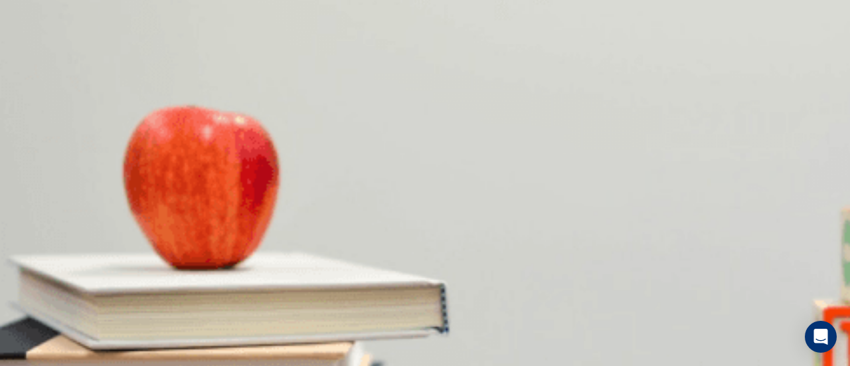
scroll to position [234, 0]
click at [428, 297] on body "This site uses cookies, as explained in our Privacy Policy . If you agree to th…" at bounding box center [425, 183] width 850 height 366
type input "**"
type input "*"
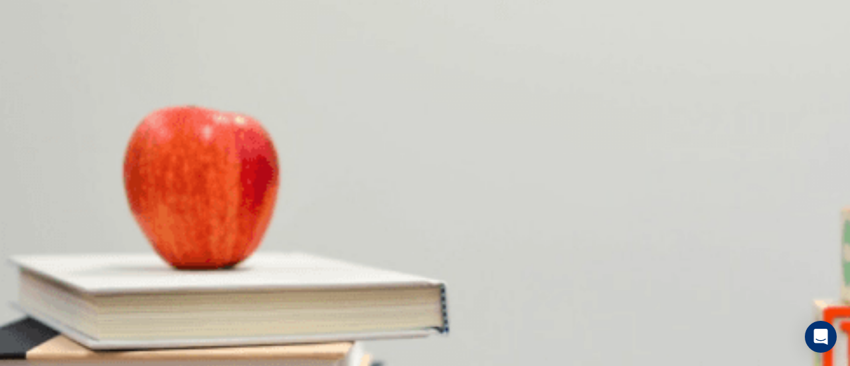
click at [421, 229] on body "This site uses cookies, as explained in our Privacy Policy . If you agree to th…" at bounding box center [425, 183] width 850 height 366
click at [421, 365] on div at bounding box center [425, 366] width 850 height 0
click at [439, 168] on body "This site uses cookies, as explained in our Privacy Policy . If you agree to th…" at bounding box center [425, 183] width 850 height 366
click at [439, 365] on div at bounding box center [425, 366] width 850 height 0
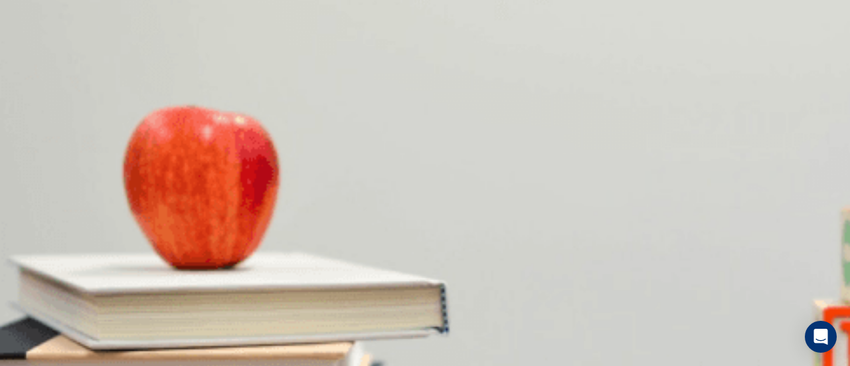
click at [439, 168] on body "This site uses cookies, as explained in our Privacy Policy . If you agree to th…" at bounding box center [425, 183] width 850 height 366
type input "**"
type input "*"
click at [424, 208] on body "This site uses cookies, as explained in our Privacy Policy . If you agree to th…" at bounding box center [425, 183] width 850 height 366
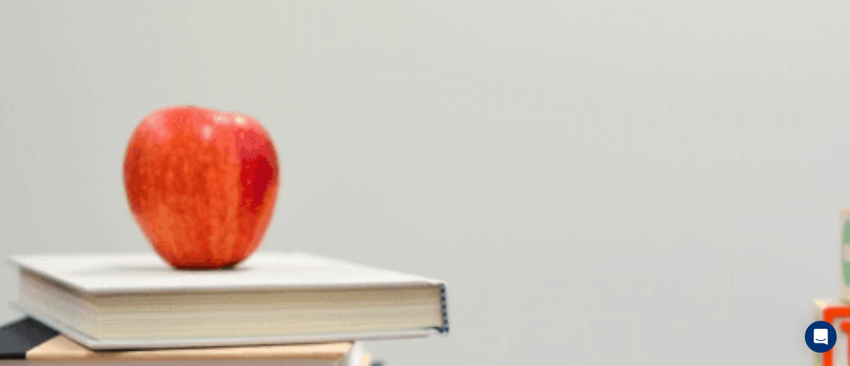
type input "**"
type input "*"
click at [452, 155] on body "This site uses cookies, as explained in our Privacy Policy . If you agree to th…" at bounding box center [425, 183] width 850 height 366
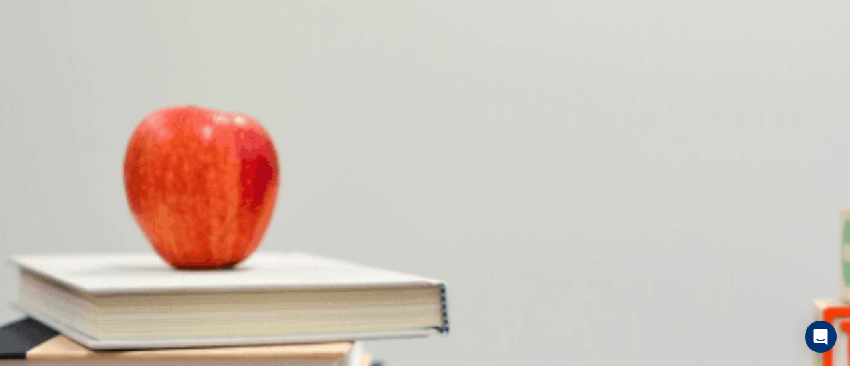
type input "**"
type input "*"
click at [461, 128] on body "This site uses cookies, as explained in our Privacy Policy . If you agree to th…" at bounding box center [425, 183] width 850 height 366
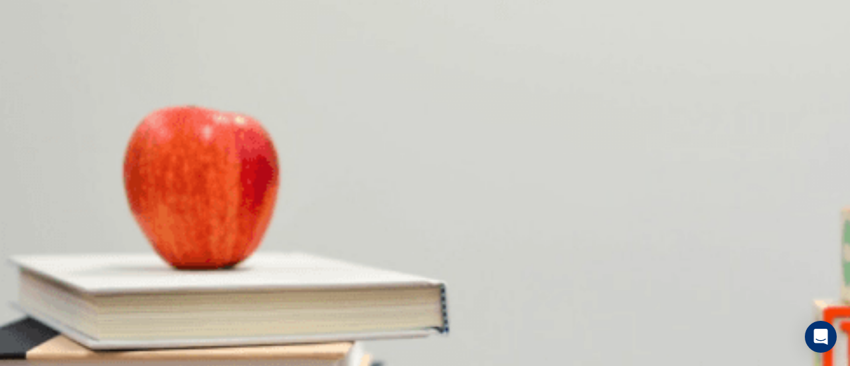
type input "**"
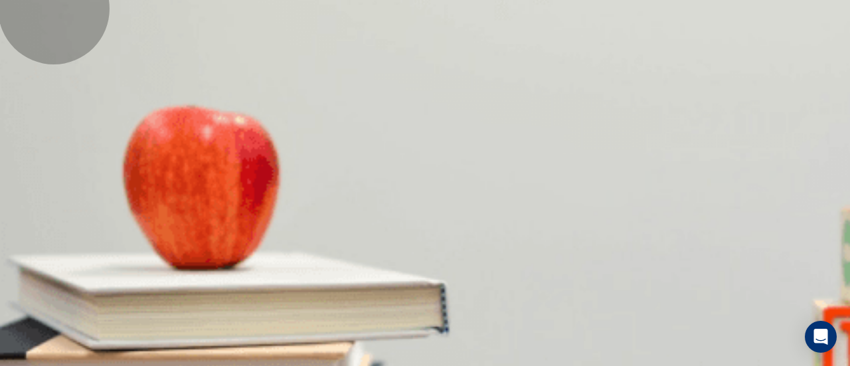
type input "*"
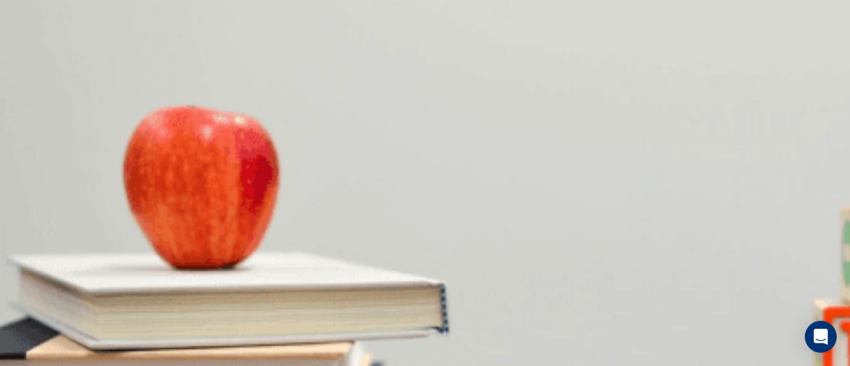
scroll to position [209, 0]
click at [455, 188] on body "This site uses cookies, as explained in our Privacy Policy . If you agree to th…" at bounding box center [425, 183] width 850 height 366
type input "**"
type input "*"
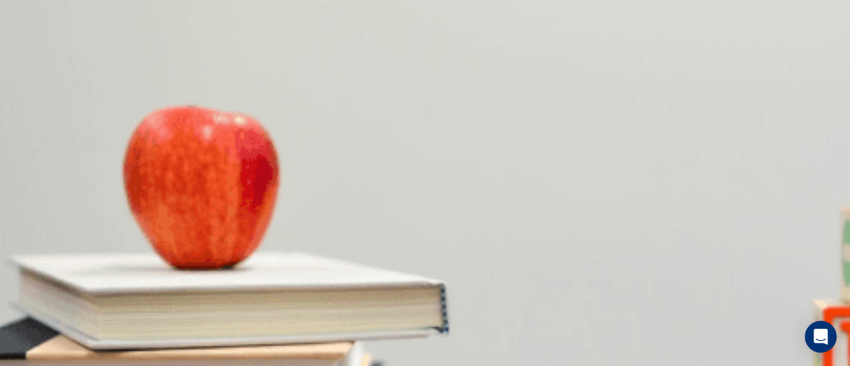
click at [420, 186] on body "This site uses cookies, as explained in our Privacy Policy . If you agree to th…" at bounding box center [425, 183] width 850 height 366
type input "**"
type input "*"
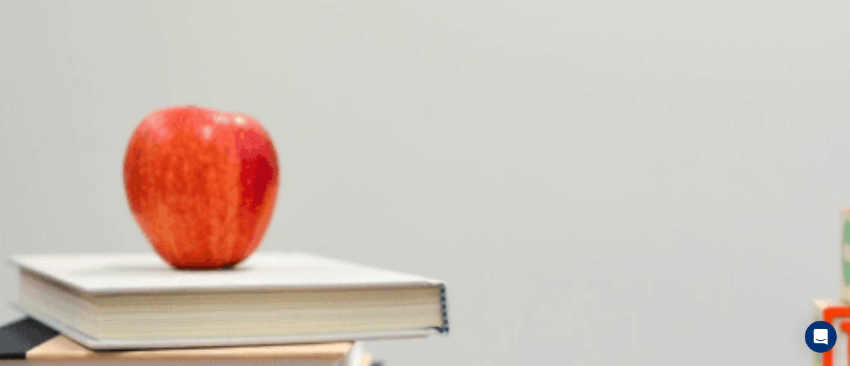
scroll to position [60, 0]
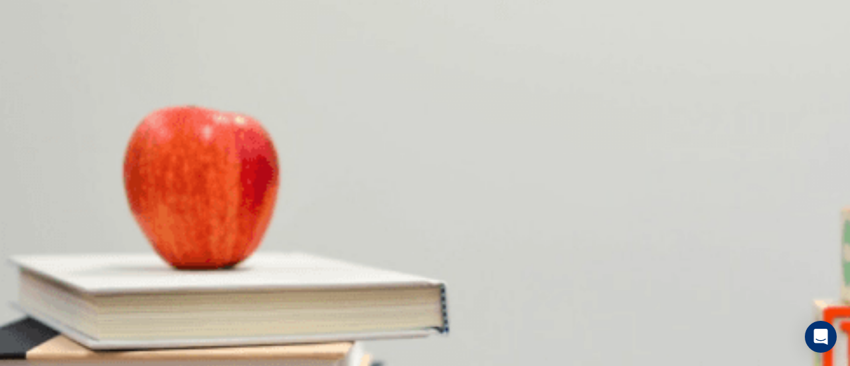
scroll to position [98, 0]
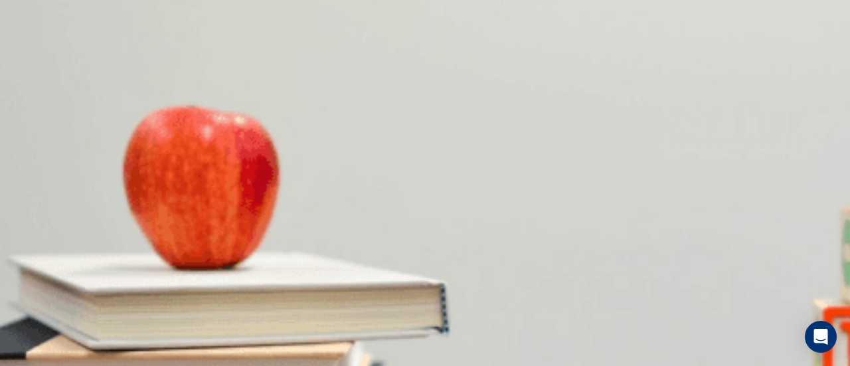
scroll to position [783, 0]
type input "*"
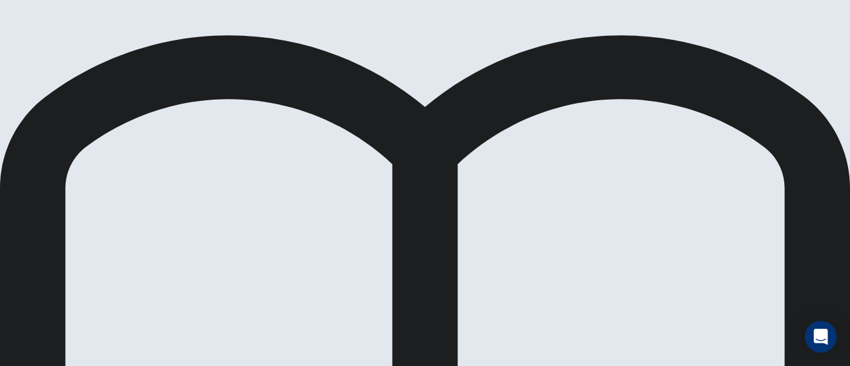
scroll to position [73, 0]
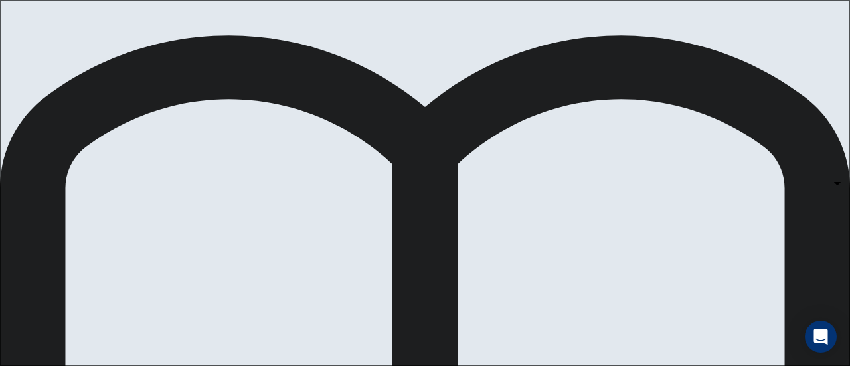
scroll to position [0, 0]
click at [515, 212] on body "This site uses cookies, as explained in our Privacy Policy . If you agree to th…" at bounding box center [425, 183] width 850 height 366
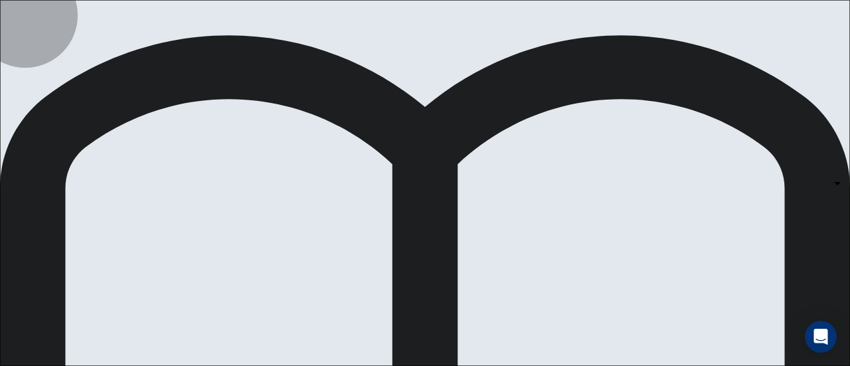
type input "*"
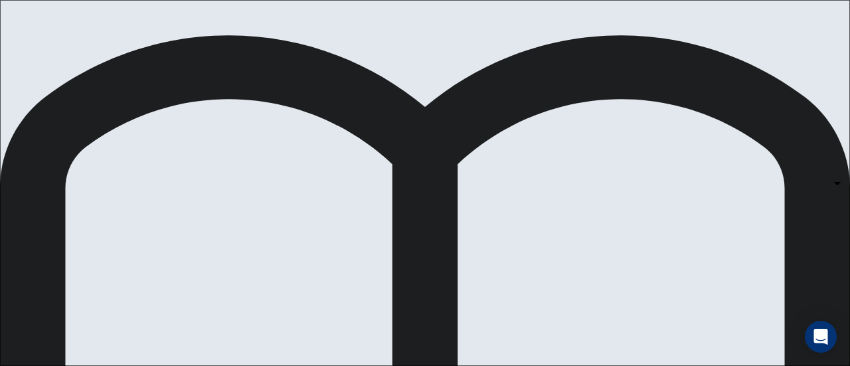
scroll to position [130, 0]
click at [525, 260] on body "This site uses cookies, as explained in our Privacy Policy . If you agree to th…" at bounding box center [425, 183] width 850 height 366
type input "*"
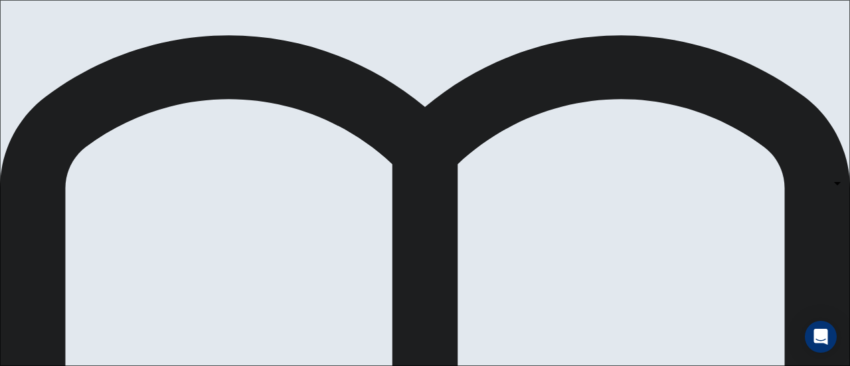
click at [528, 266] on body "This site uses cookies, as explained in our Privacy Policy . If you agree to th…" at bounding box center [425, 183] width 850 height 366
type input "*"
click at [524, 337] on body "This site uses cookies, as explained in our Privacy Policy . If you agree to th…" at bounding box center [425, 183] width 850 height 366
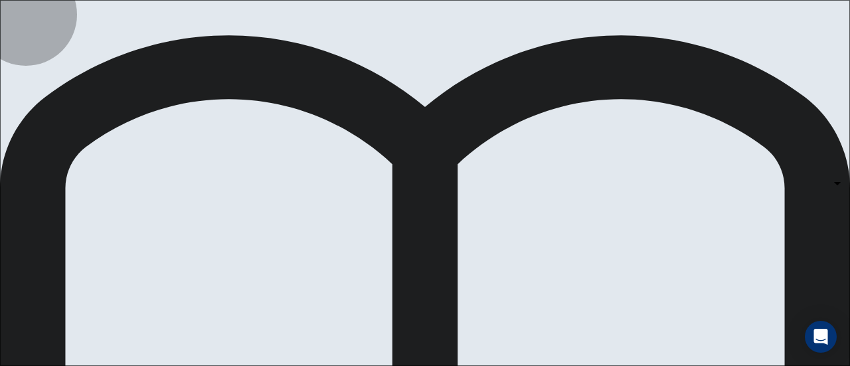
type input "*"
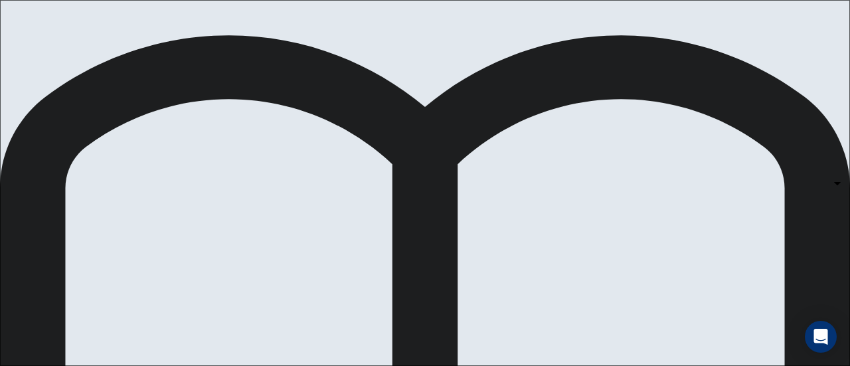
scroll to position [0, 0]
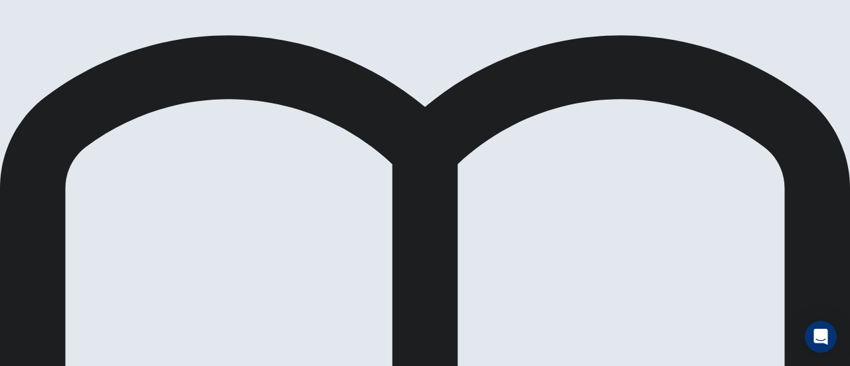
scroll to position [248, 0]
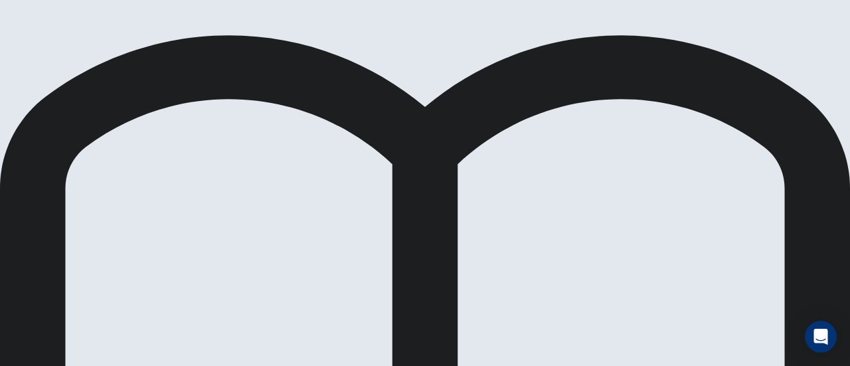
scroll to position [234, 0]
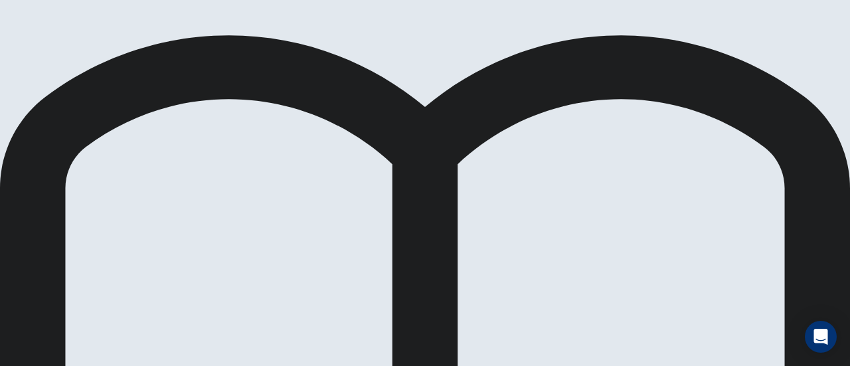
scroll to position [0, 0]
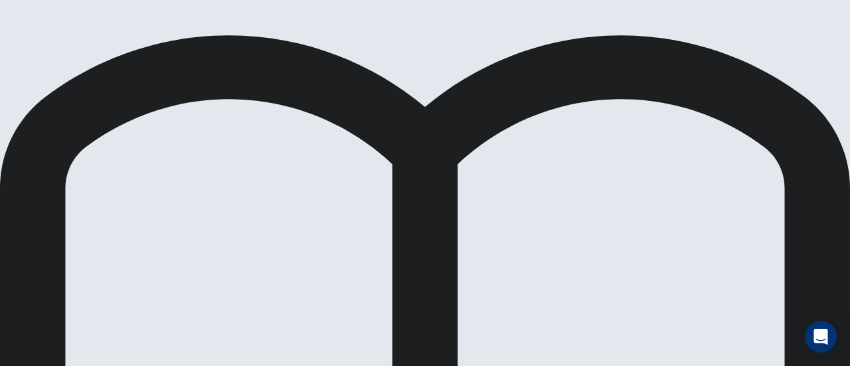
scroll to position [62, 0]
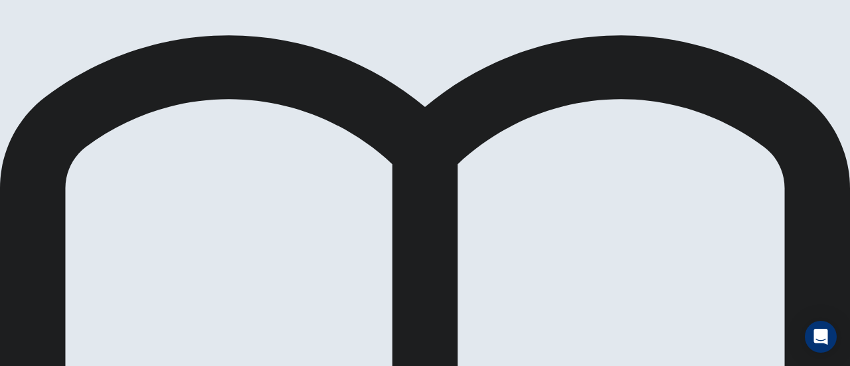
scroll to position [106, 0]
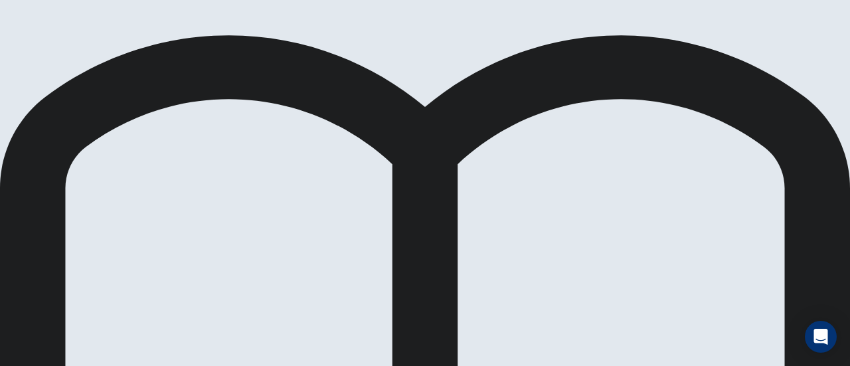
scroll to position [118, 0]
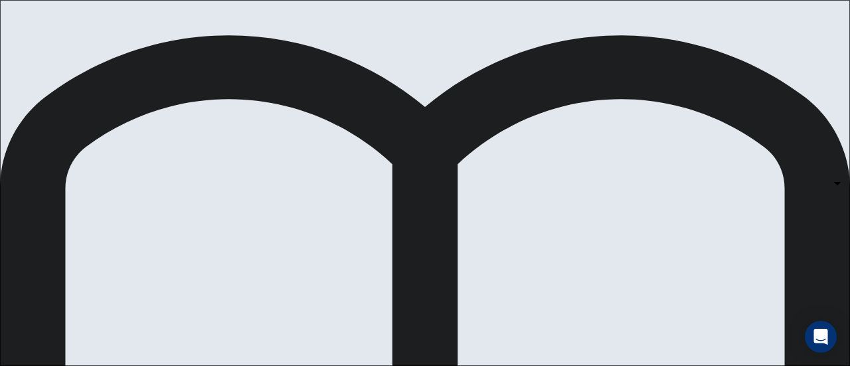
scroll to position [136, 0]
click at [535, 88] on body "This site uses cookies, as explained in our Privacy Policy . If you agree to th…" at bounding box center [425, 183] width 850 height 366
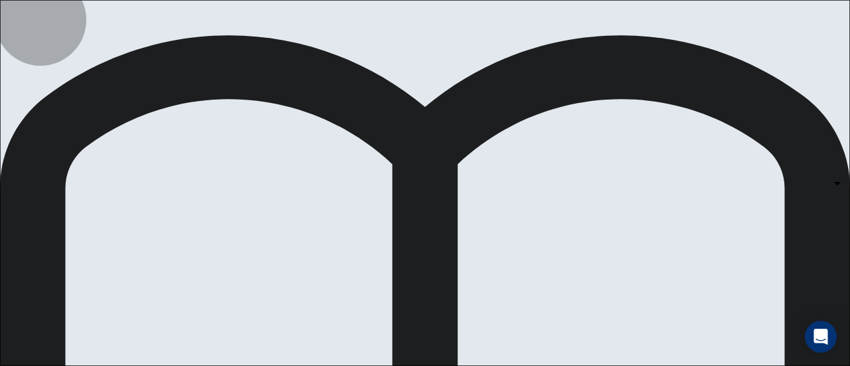
type input "*"
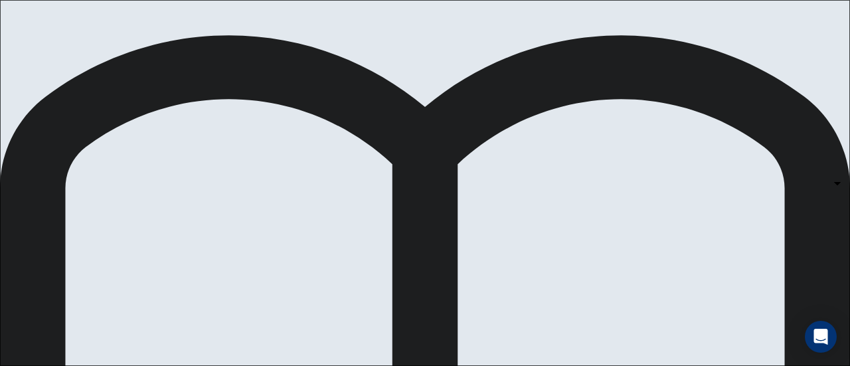
scroll to position [119, 0]
click at [548, 189] on body "This site uses cookies, as explained in our Privacy Policy . If you agree to th…" at bounding box center [425, 183] width 850 height 366
type input "*"
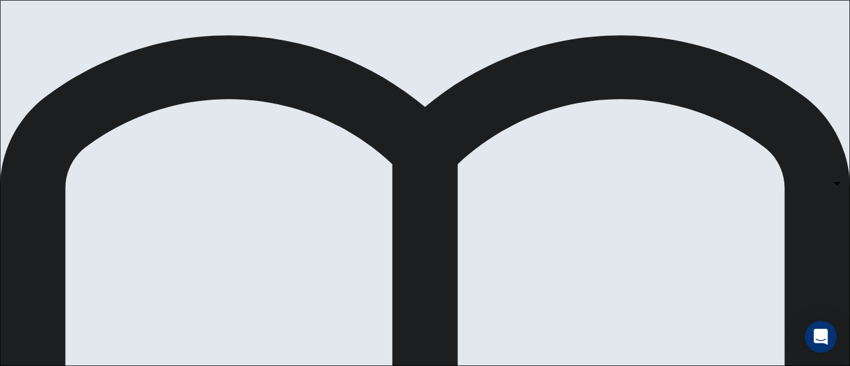
click at [543, 195] on body "This site uses cookies, as explained in our Privacy Policy . If you agree to th…" at bounding box center [425, 183] width 850 height 366
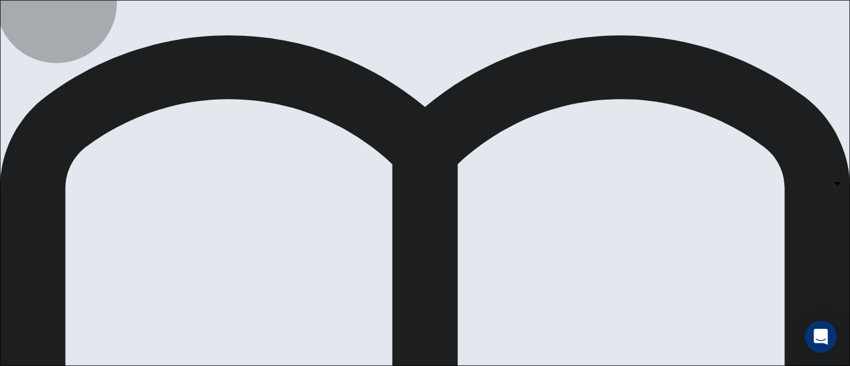
type input "*"
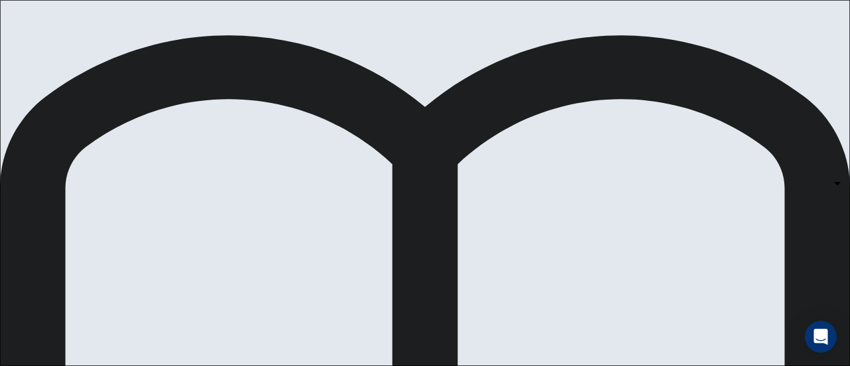
click at [743, 284] on body "This site uses cookies, as explained in our Privacy Policy . If you agree to th…" at bounding box center [425, 183] width 850 height 366
click at [606, 365] on div at bounding box center [425, 366] width 850 height 0
click at [728, 277] on body "This site uses cookies, as explained in our Privacy Policy . If you agree to th…" at bounding box center [425, 183] width 850 height 366
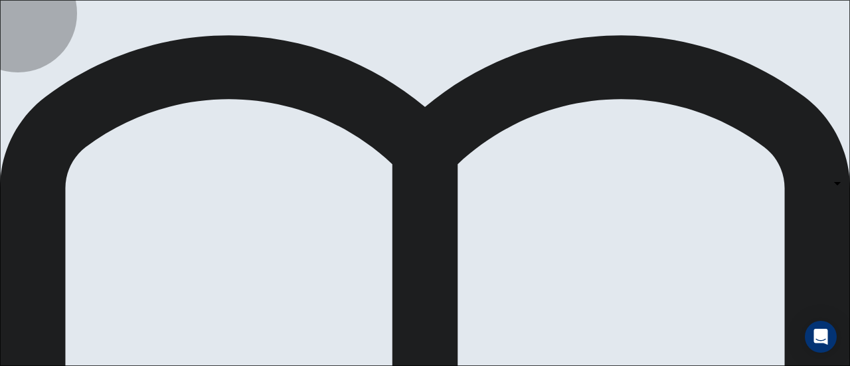
type input "*"
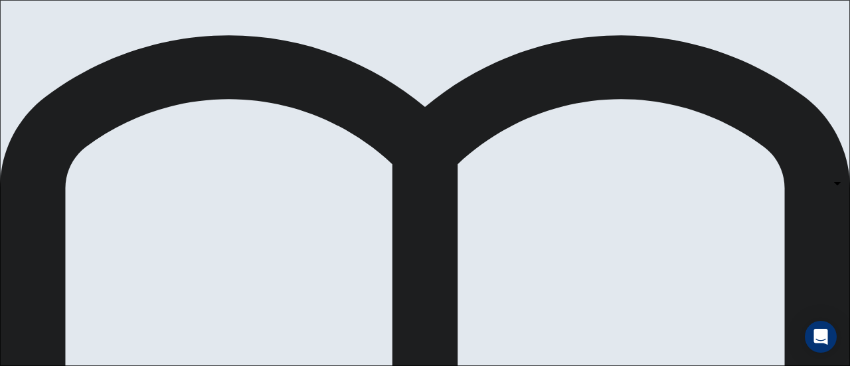
scroll to position [248, 0]
click at [683, 126] on body "This site uses cookies, as explained in our Privacy Policy . If you agree to th…" at bounding box center [425, 183] width 850 height 366
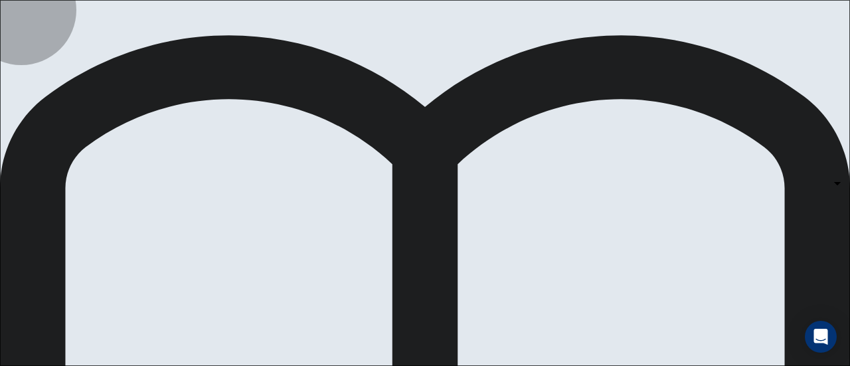
type input "*"
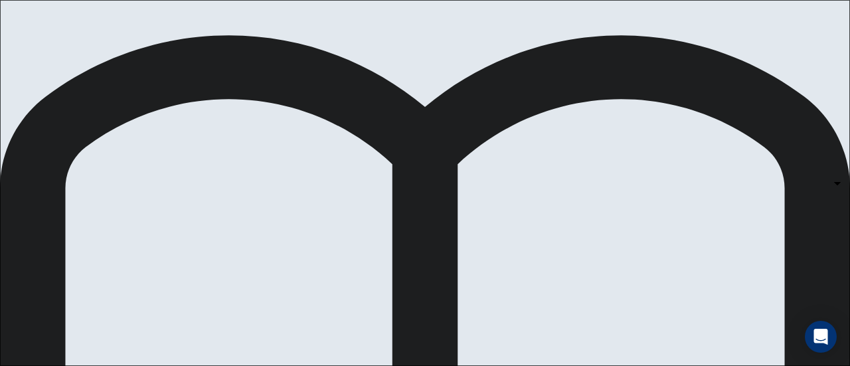
scroll to position [0, 0]
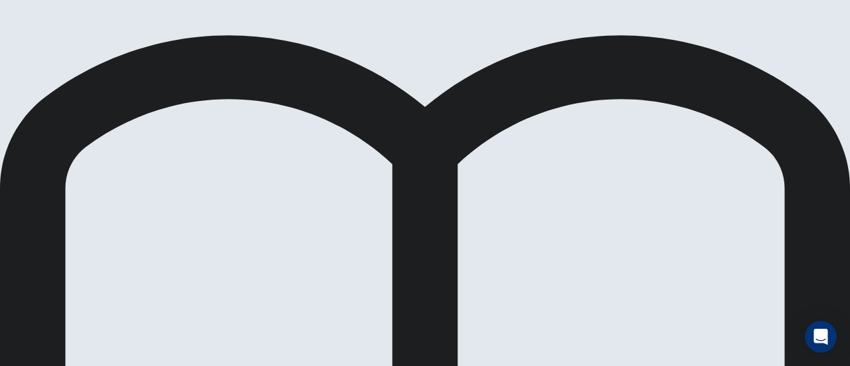
scroll to position [1, 0]
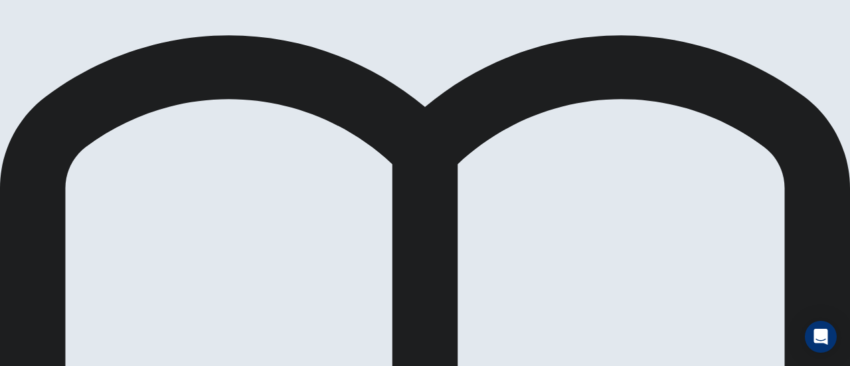
scroll to position [34, 0]
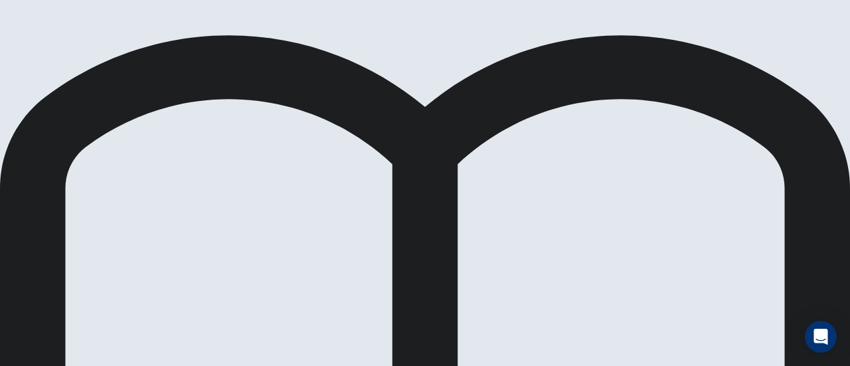
scroll to position [168, 0]
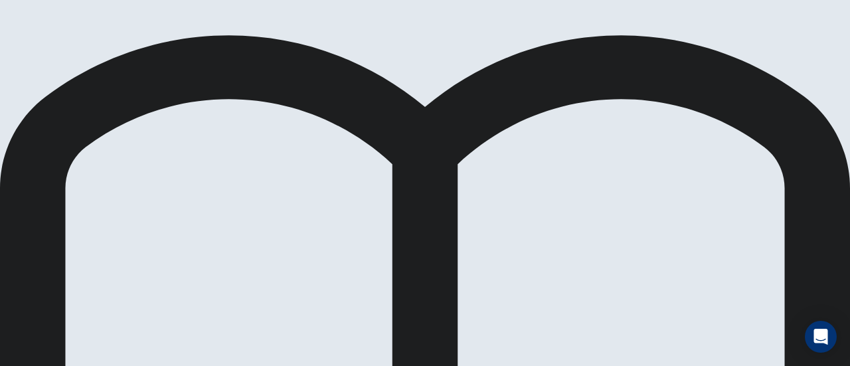
scroll to position [234, 0]
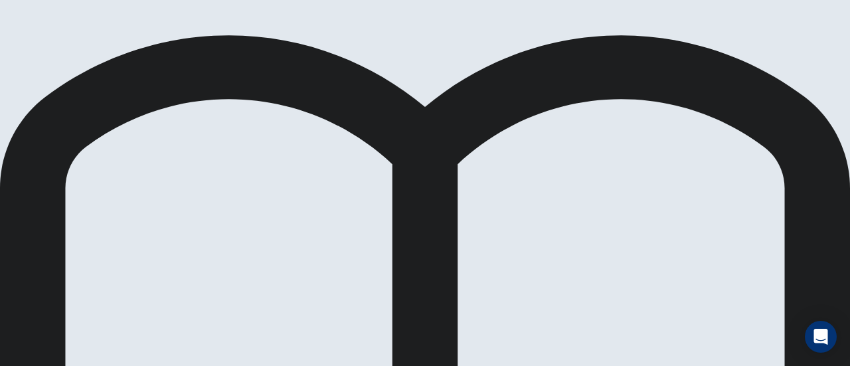
scroll to position [127, 0]
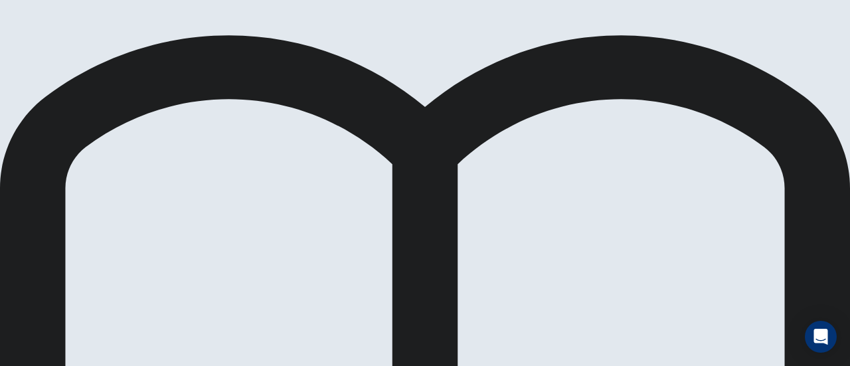
scroll to position [108, 0]
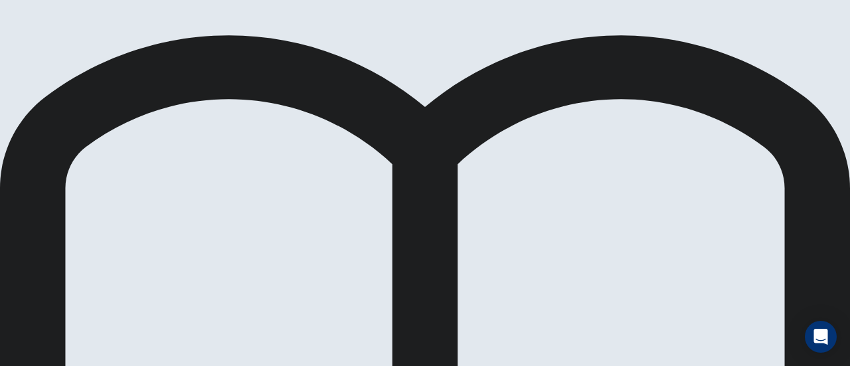
scroll to position [7, 0]
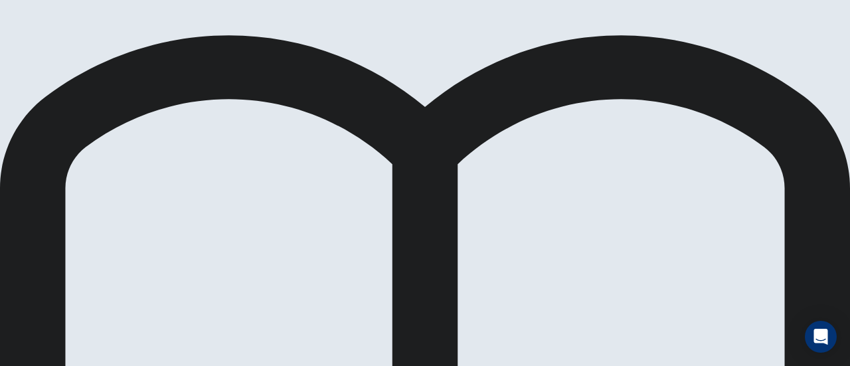
scroll to position [0, 0]
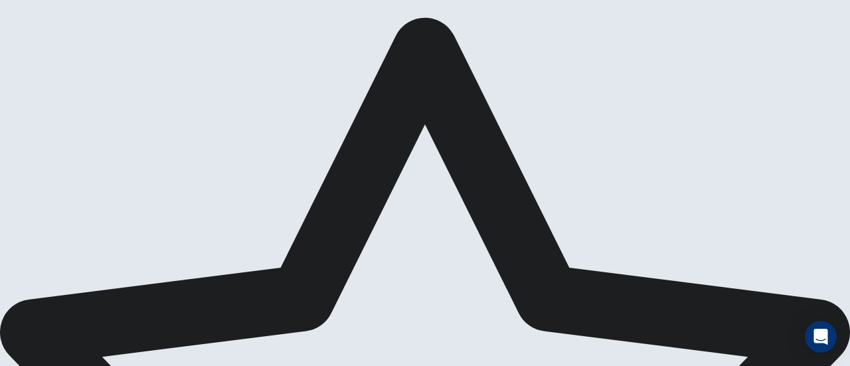
scroll to position [0, 0]
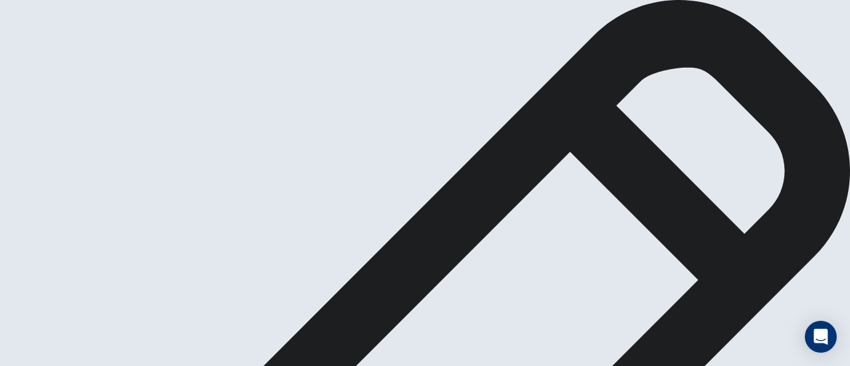
scroll to position [43, 0]
type textarea "*"
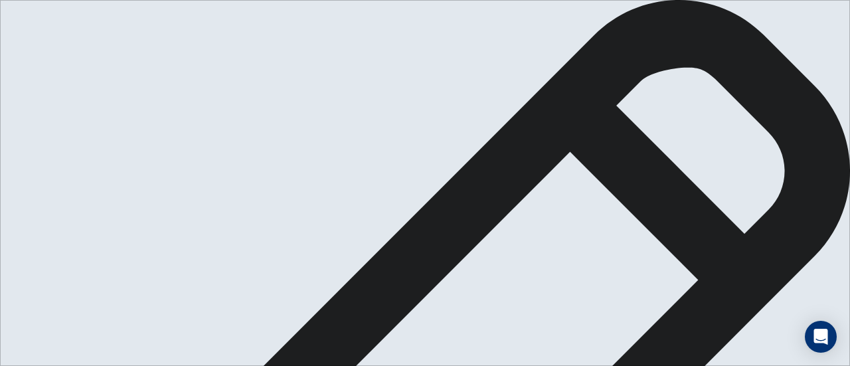
scroll to position [49, 0]
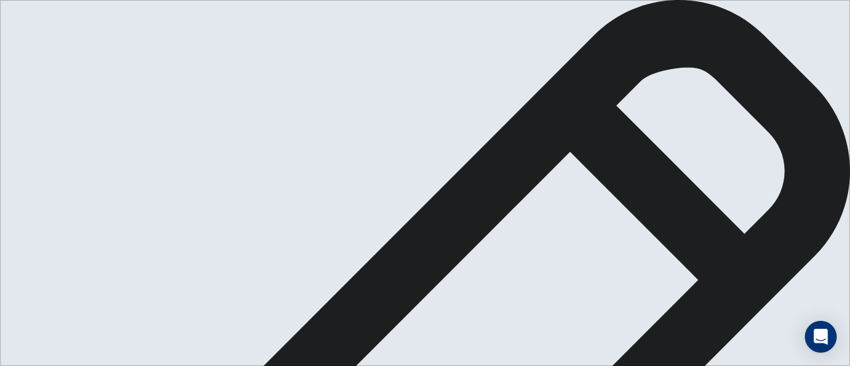
scroll to position [76, 0]
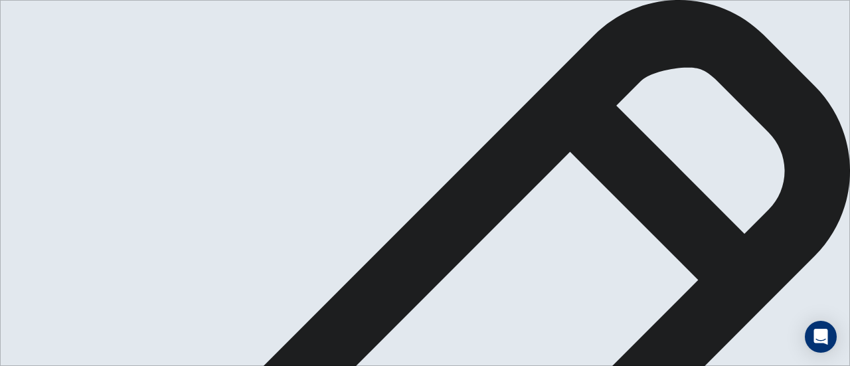
scroll to position [112, 0]
type textarea "**********"
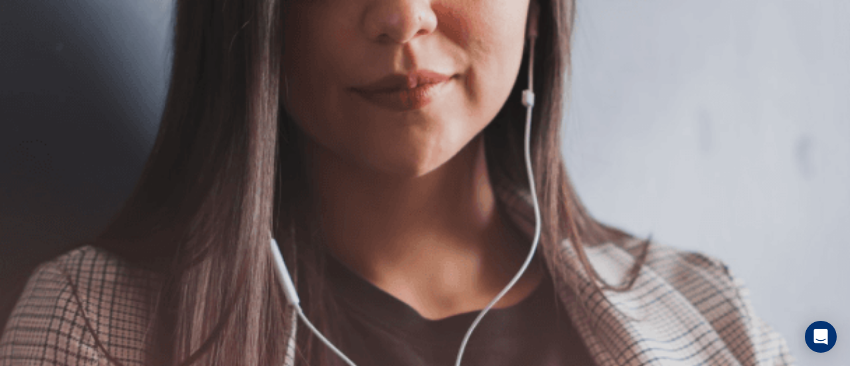
scroll to position [237, 0]
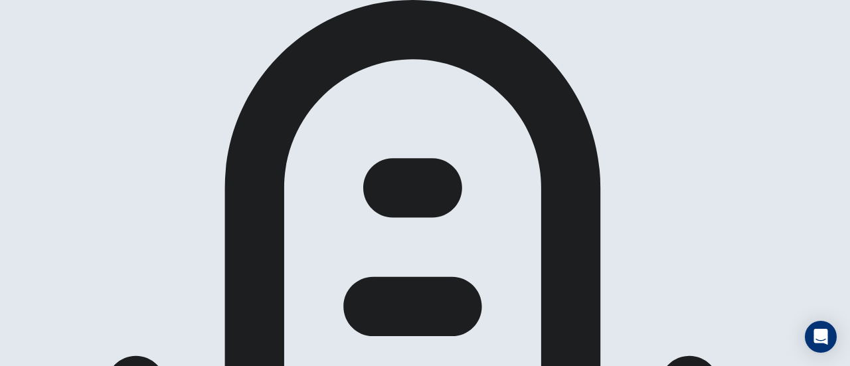
scroll to position [207, 0]
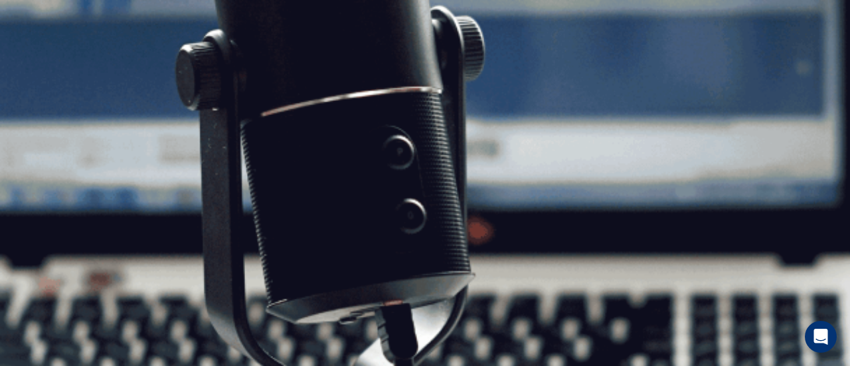
scroll to position [0, 0]
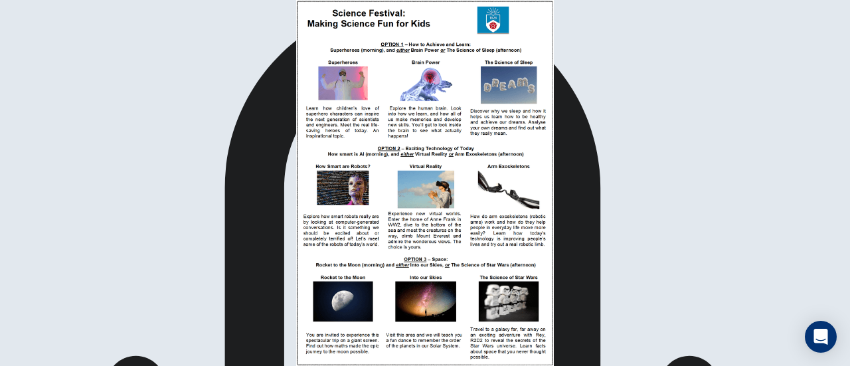
drag, startPoint x: 214, startPoint y: 292, endPoint x: 198, endPoint y: 215, distance: 78.7
click at [198, 215] on img at bounding box center [425, 183] width 850 height 366
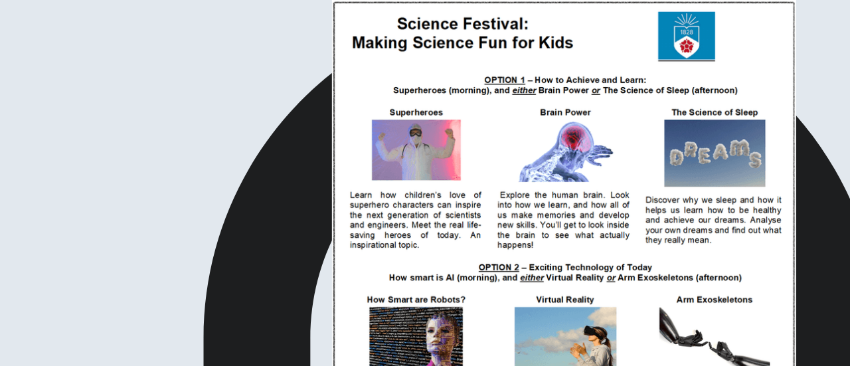
click at [163, 65] on img at bounding box center [425, 183] width 850 height 366
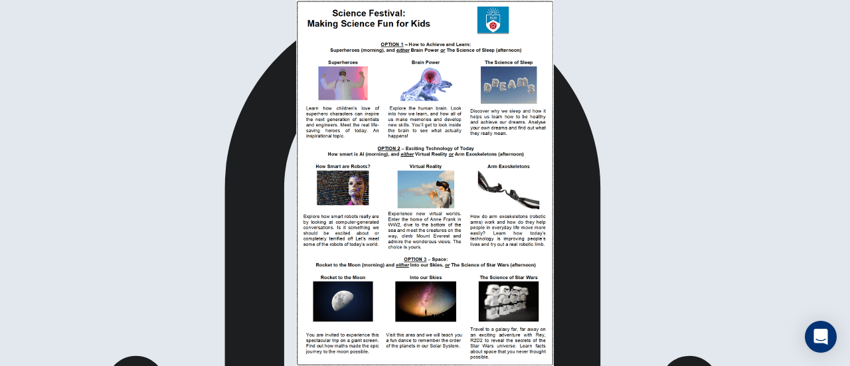
click at [166, 50] on img at bounding box center [425, 183] width 850 height 366
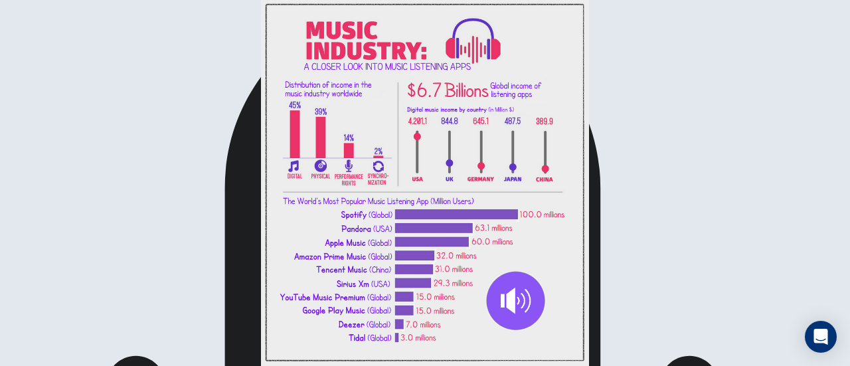
scroll to position [154, 0]
click at [252, 118] on img at bounding box center [425, 183] width 850 height 366
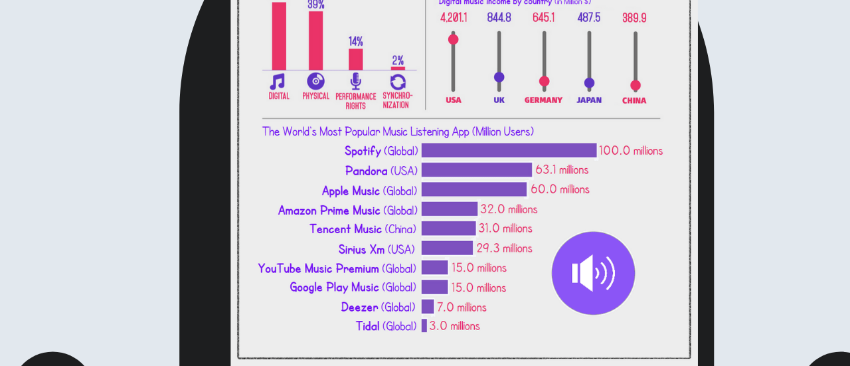
scroll to position [0, 0]
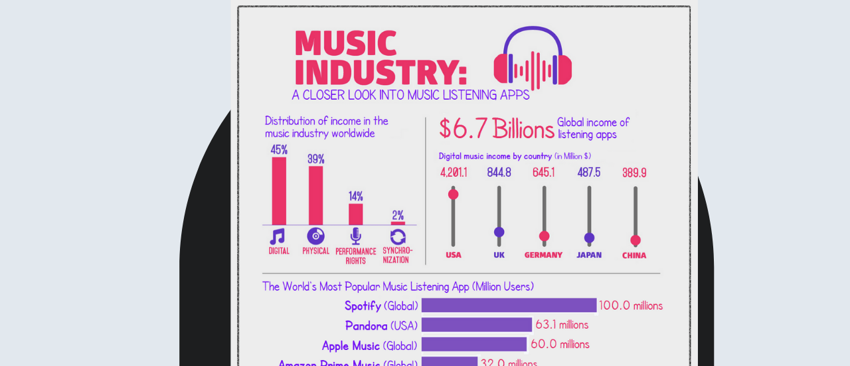
click at [286, 74] on img at bounding box center [425, 183] width 850 height 366
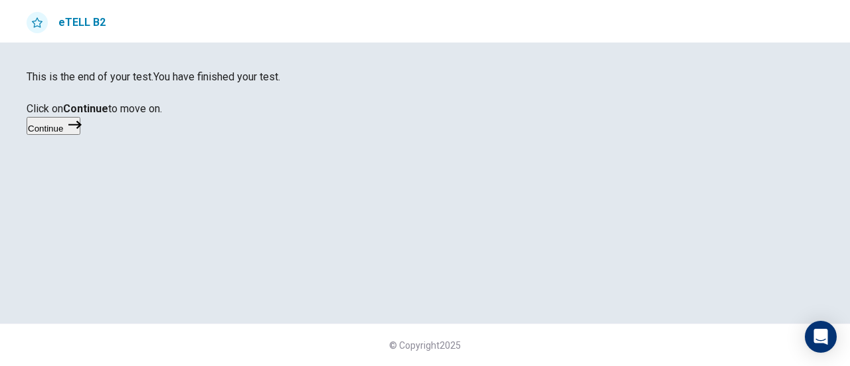
scroll to position [117, 0]
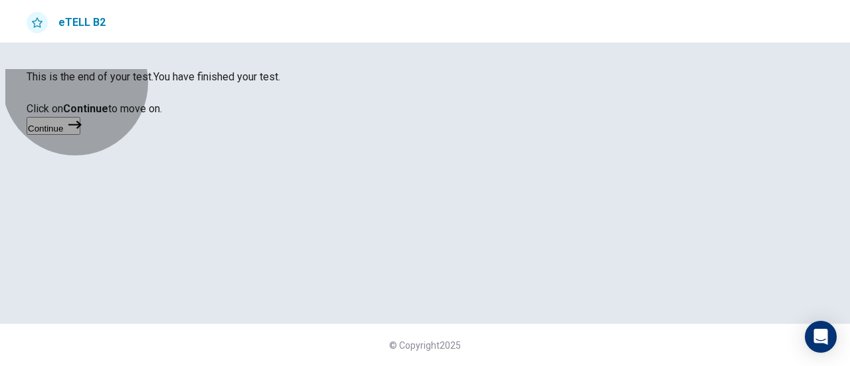
click at [82, 132] on icon "button" at bounding box center [74, 124] width 13 height 13
